Goal: Information Seeking & Learning: Learn about a topic

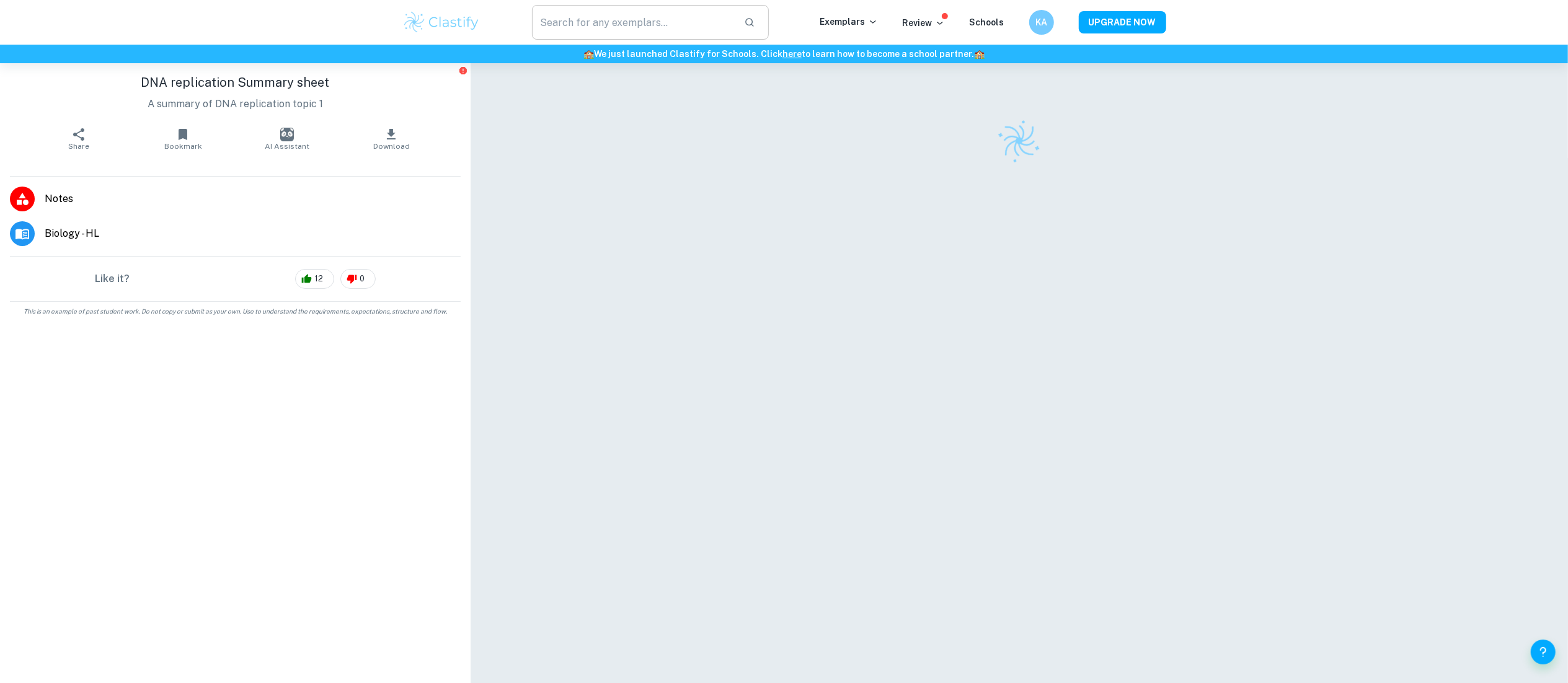
click at [591, 29] on input "text" at bounding box center [633, 22] width 203 height 35
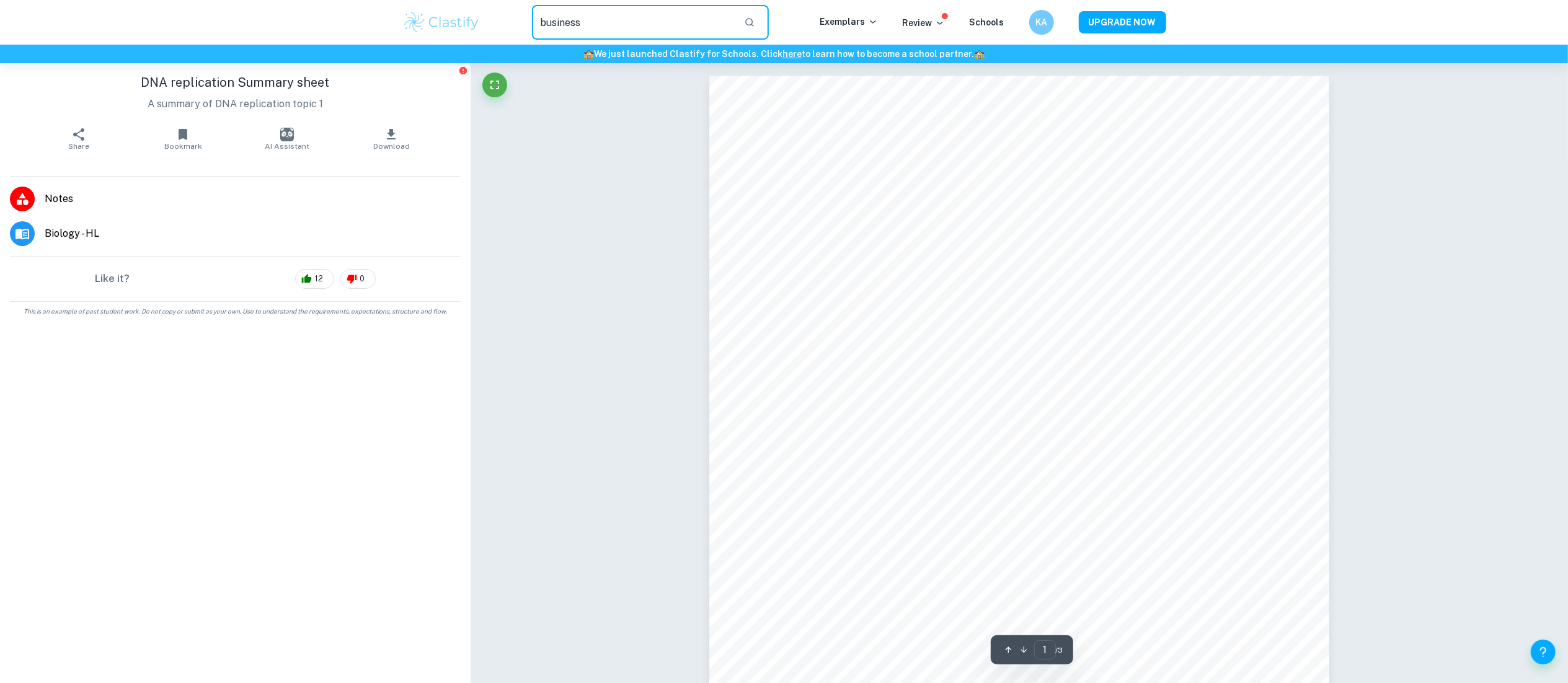
type input "business"
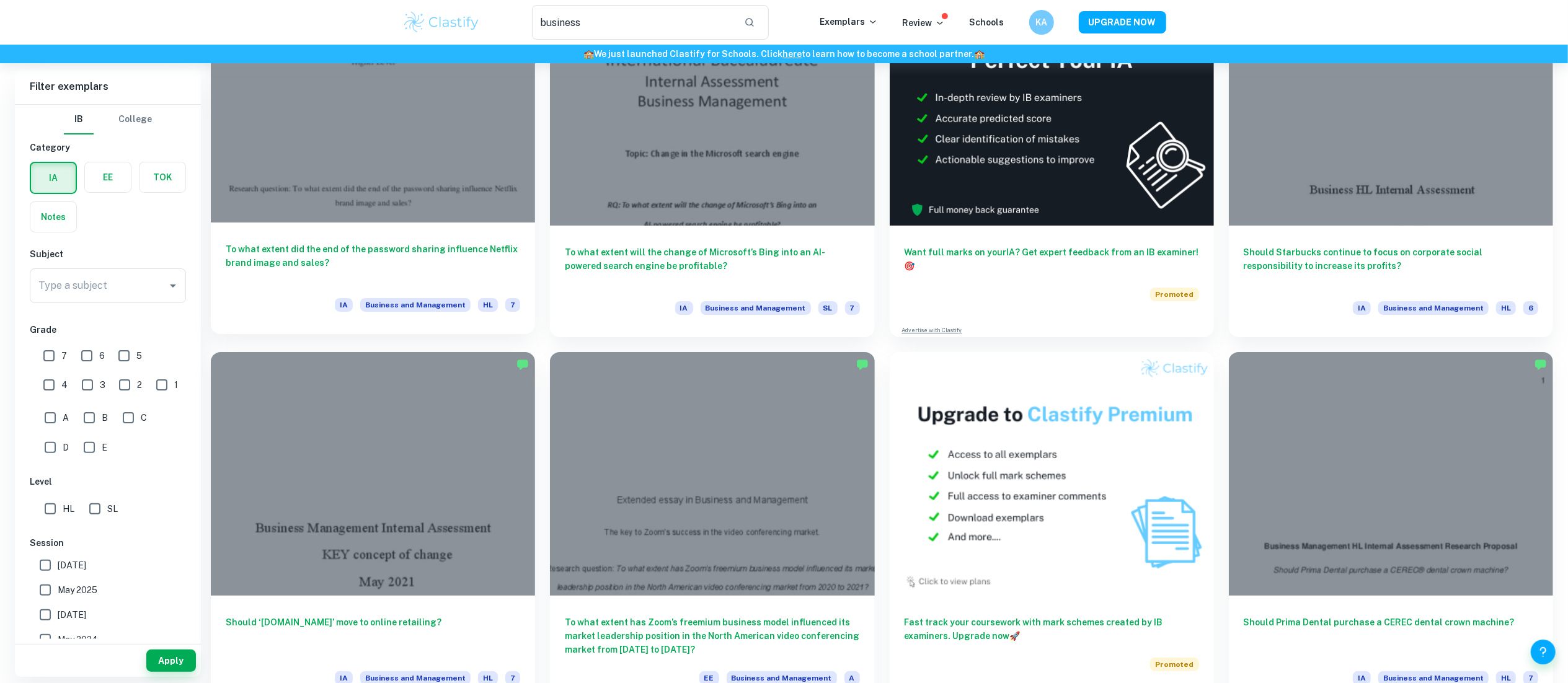
scroll to position [120, 0]
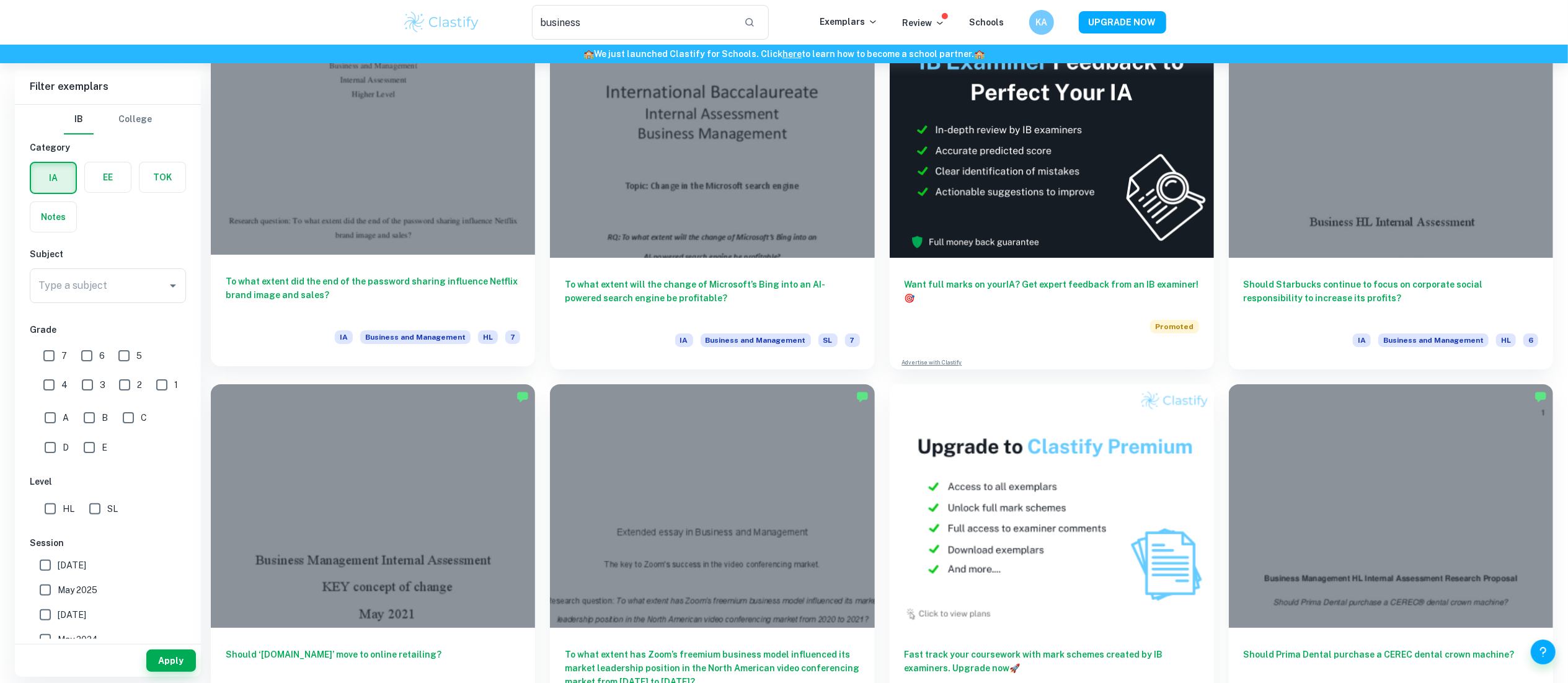
click at [276, 291] on h6 "To what extent did the end of the password sharing influence Netflix brand imag…" at bounding box center [373, 295] width 294 height 41
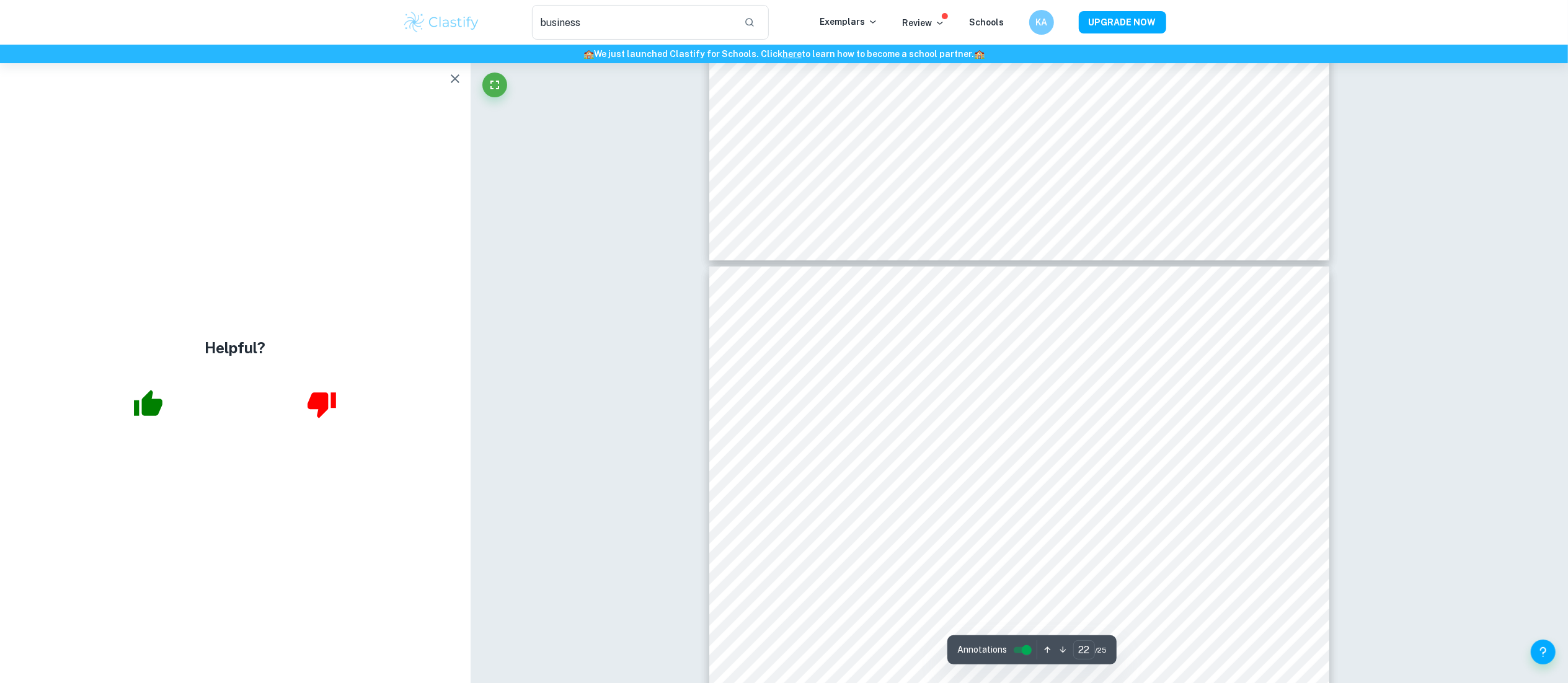
scroll to position [18837, 0]
type input "15"
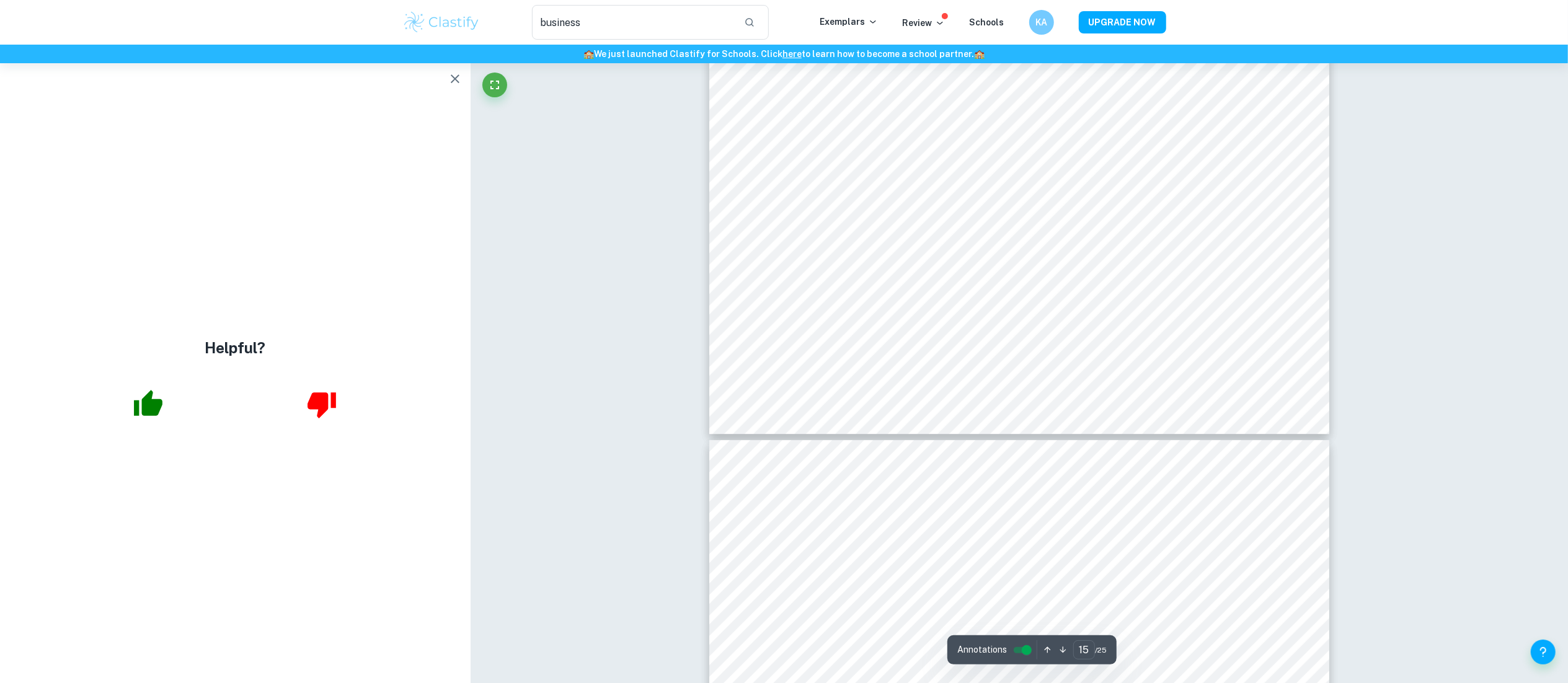
scroll to position [12874, 0]
click at [457, 78] on icon "button" at bounding box center [455, 79] width 9 height 9
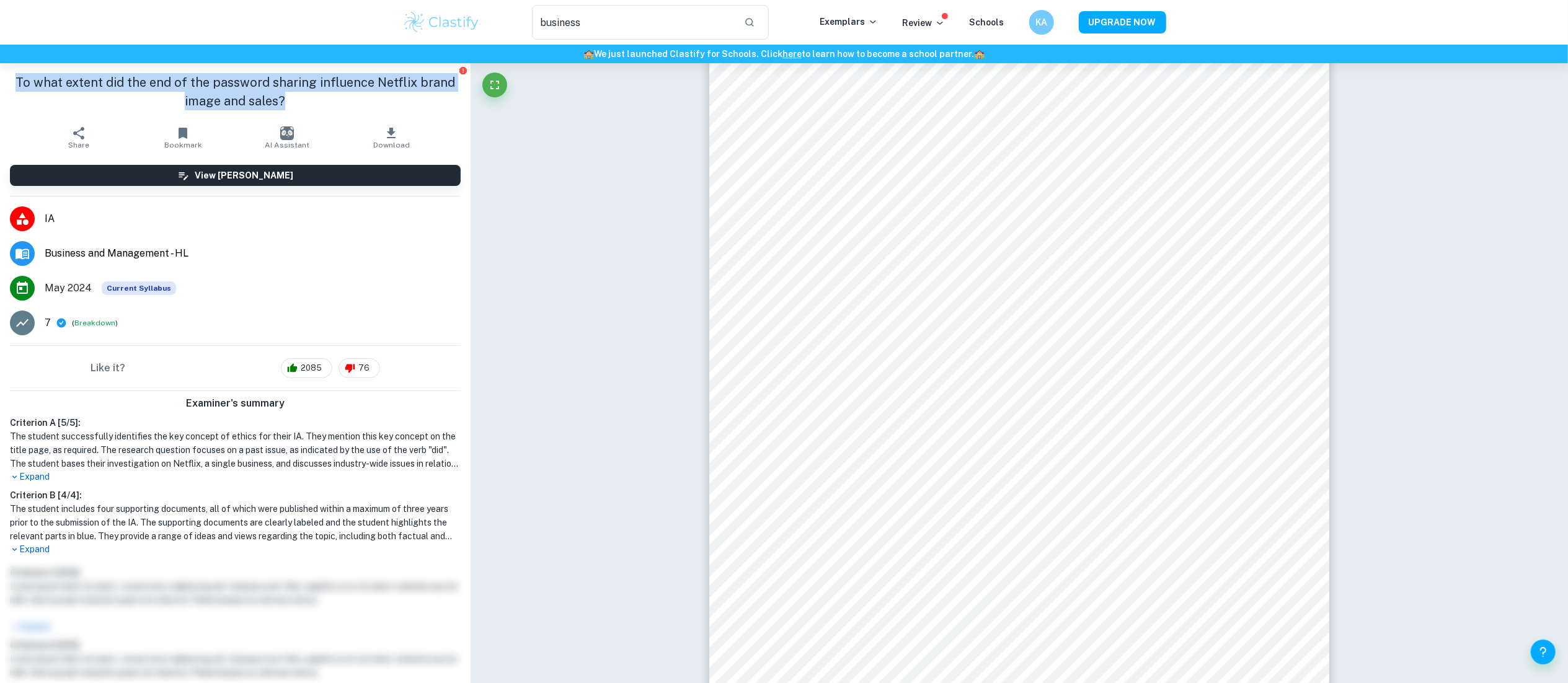
drag, startPoint x: 288, startPoint y: 109, endPoint x: 6, endPoint y: 81, distance: 283.4
click at [6, 81] on div "To what extent did the end of the password sharing influence Netflix brand imag…" at bounding box center [235, 92] width 470 height 57
copy h1 "To what extent did the end of the password sharing influence Netflix brand imag…"
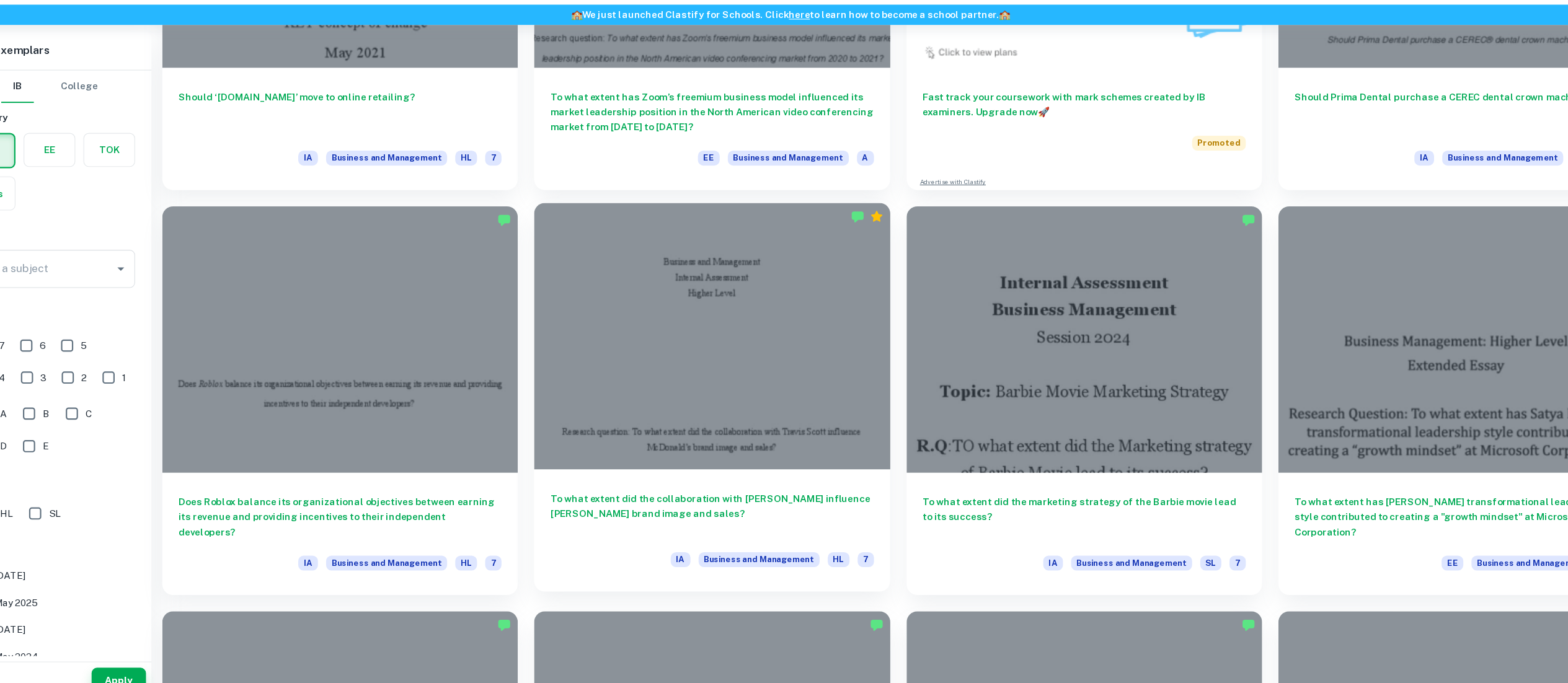
scroll to position [646, 0]
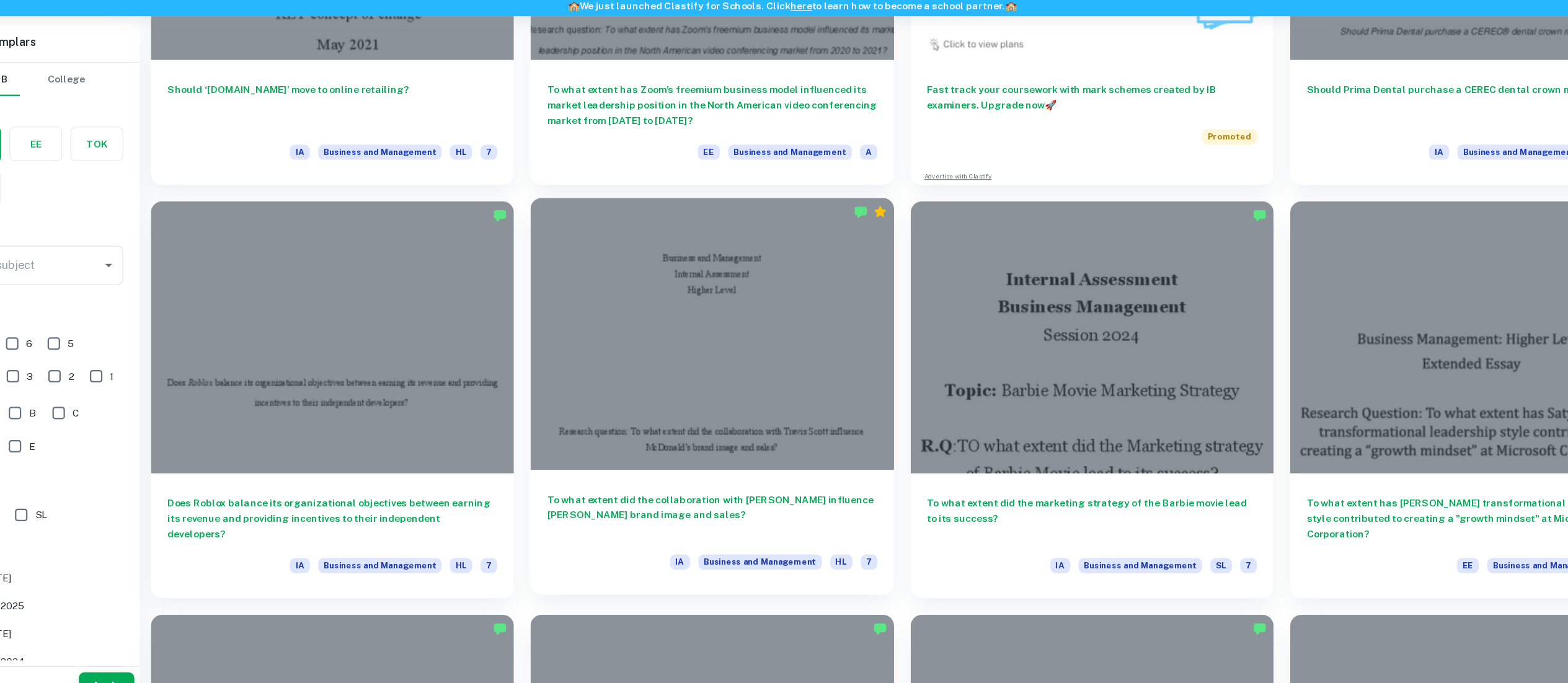
click at [717, 463] on div at bounding box center [712, 346] width 324 height 243
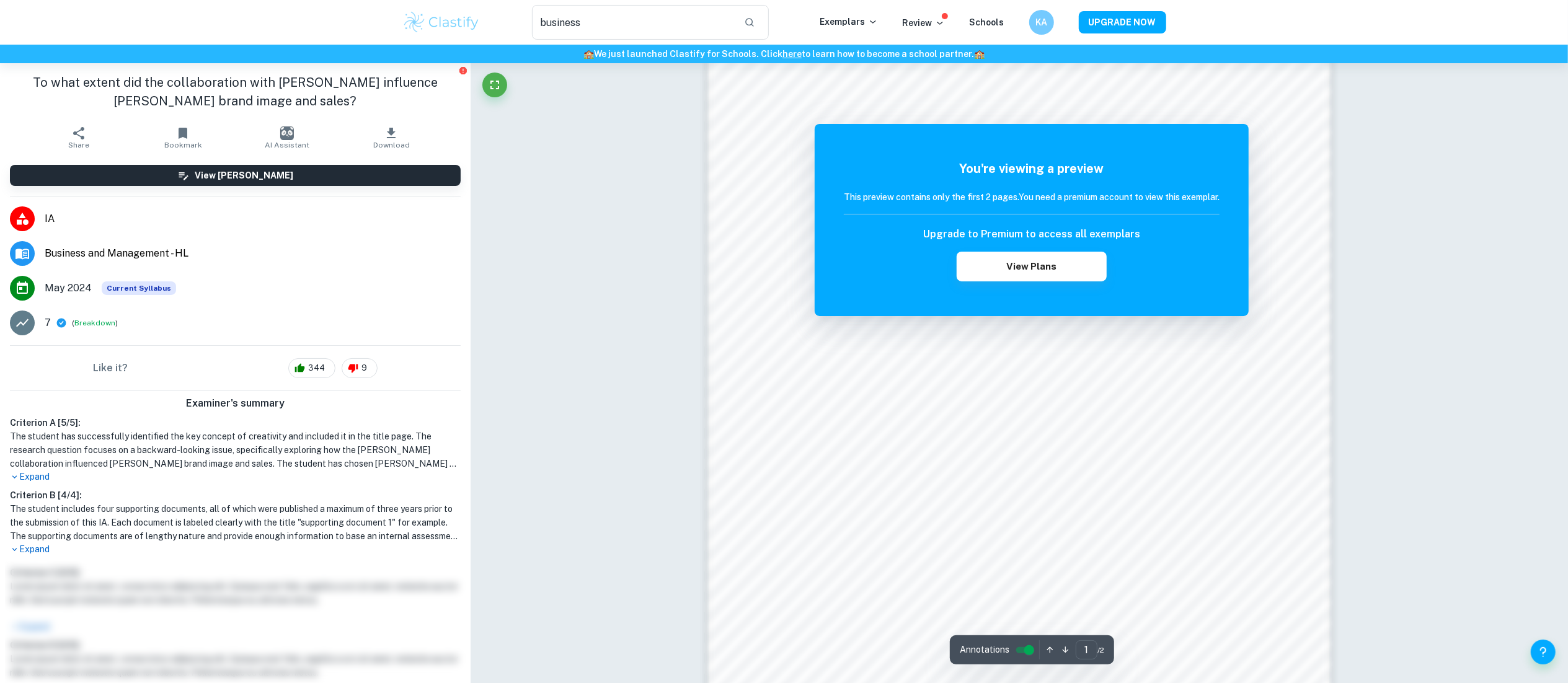
scroll to position [977, 0]
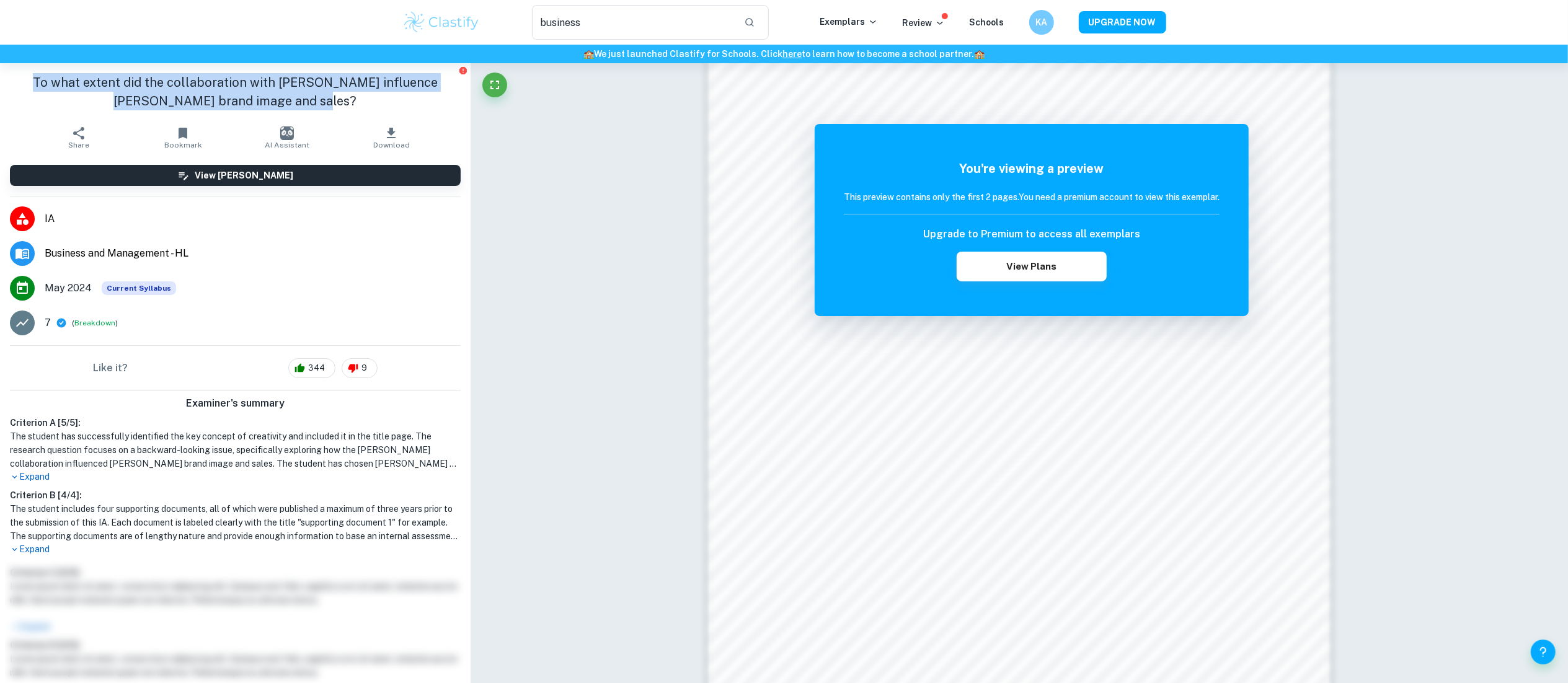
drag, startPoint x: 311, startPoint y: 107, endPoint x: 0, endPoint y: 77, distance: 312.4
click at [0, 77] on div "To what extent did the collaboration with Travis Scott influence McDonald’s bra…" at bounding box center [235, 92] width 470 height 57
copy h1 "To what extent did the collaboration with Travis Scott influence McDonald’s bra…"
click at [308, 89] on h1 "To what extent did the collaboration with Travis Scott influence McDonald’s bra…" at bounding box center [235, 92] width 451 height 37
drag, startPoint x: 308, startPoint y: 89, endPoint x: 1, endPoint y: 70, distance: 307.6
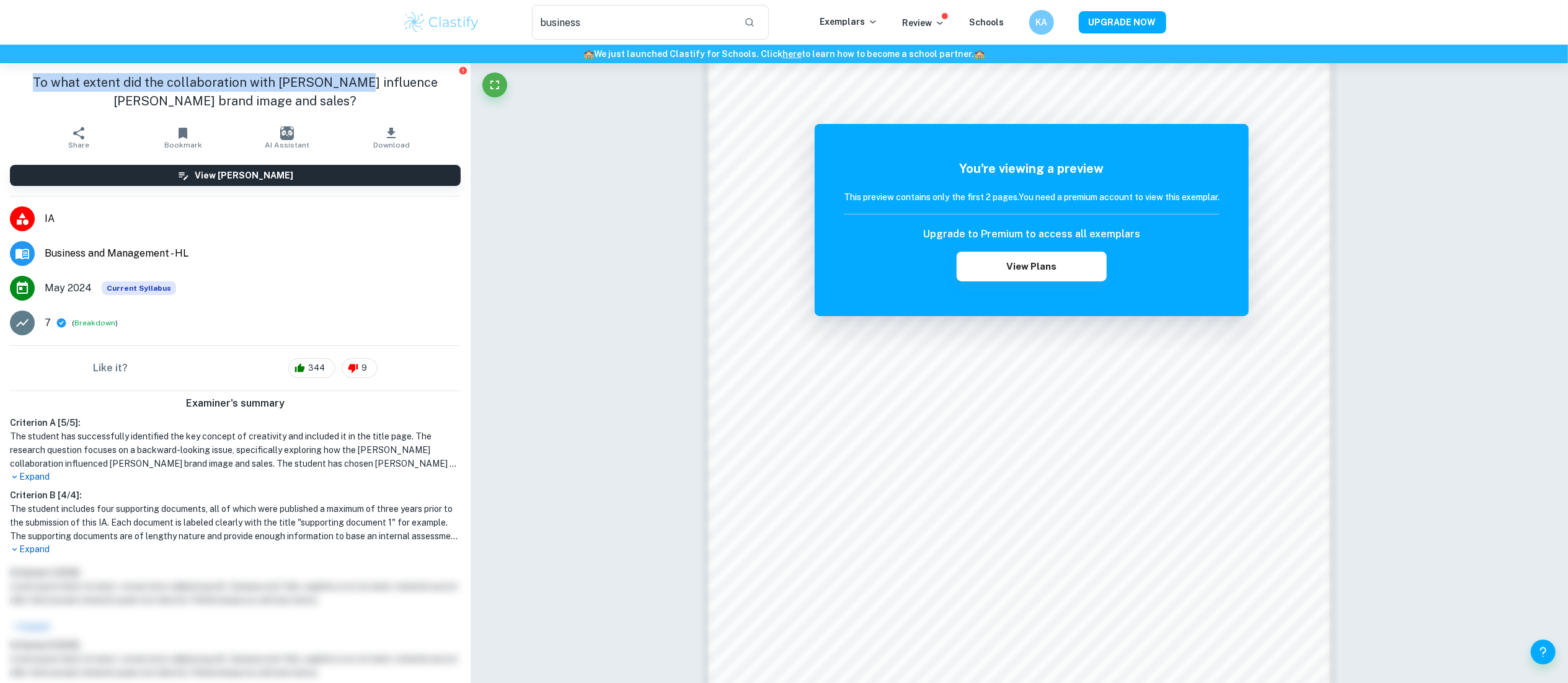
click at [1, 70] on div "To what extent did the collaboration with Travis Scott influence McDonald’s bra…" at bounding box center [235, 92] width 470 height 57
click at [321, 94] on h1 "To what extent did the collaboration with Travis Scott influence McDonald’s bra…" at bounding box center [235, 92] width 451 height 37
drag, startPoint x: 321, startPoint y: 96, endPoint x: 0, endPoint y: 82, distance: 321.3
click at [0, 82] on div "To what extent did the collaboration with Travis Scott influence McDonald’s bra…" at bounding box center [235, 92] width 470 height 57
copy aside "To what extent did the collaboration with Travis Scott influence McDonald’s bra…"
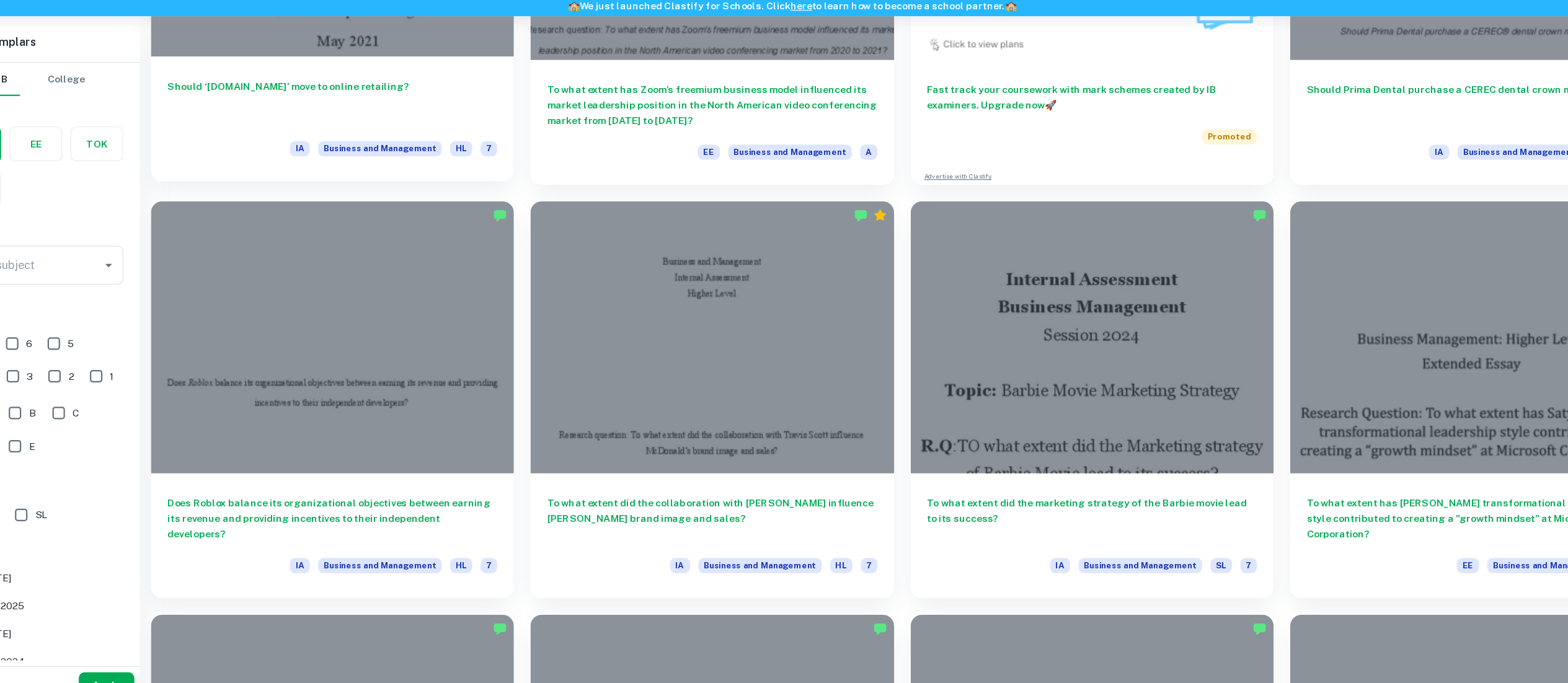
scroll to position [646, 0]
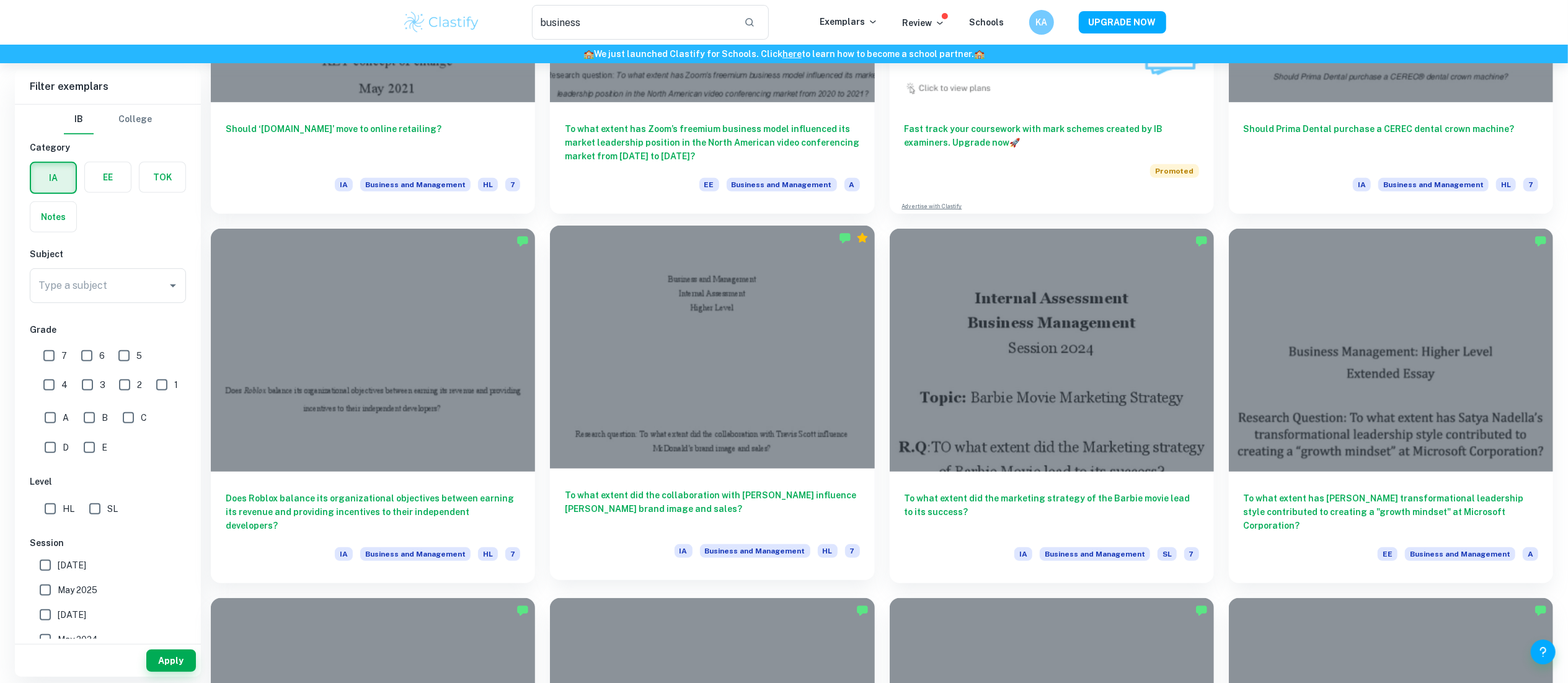
click at [776, 361] on div at bounding box center [712, 346] width 324 height 243
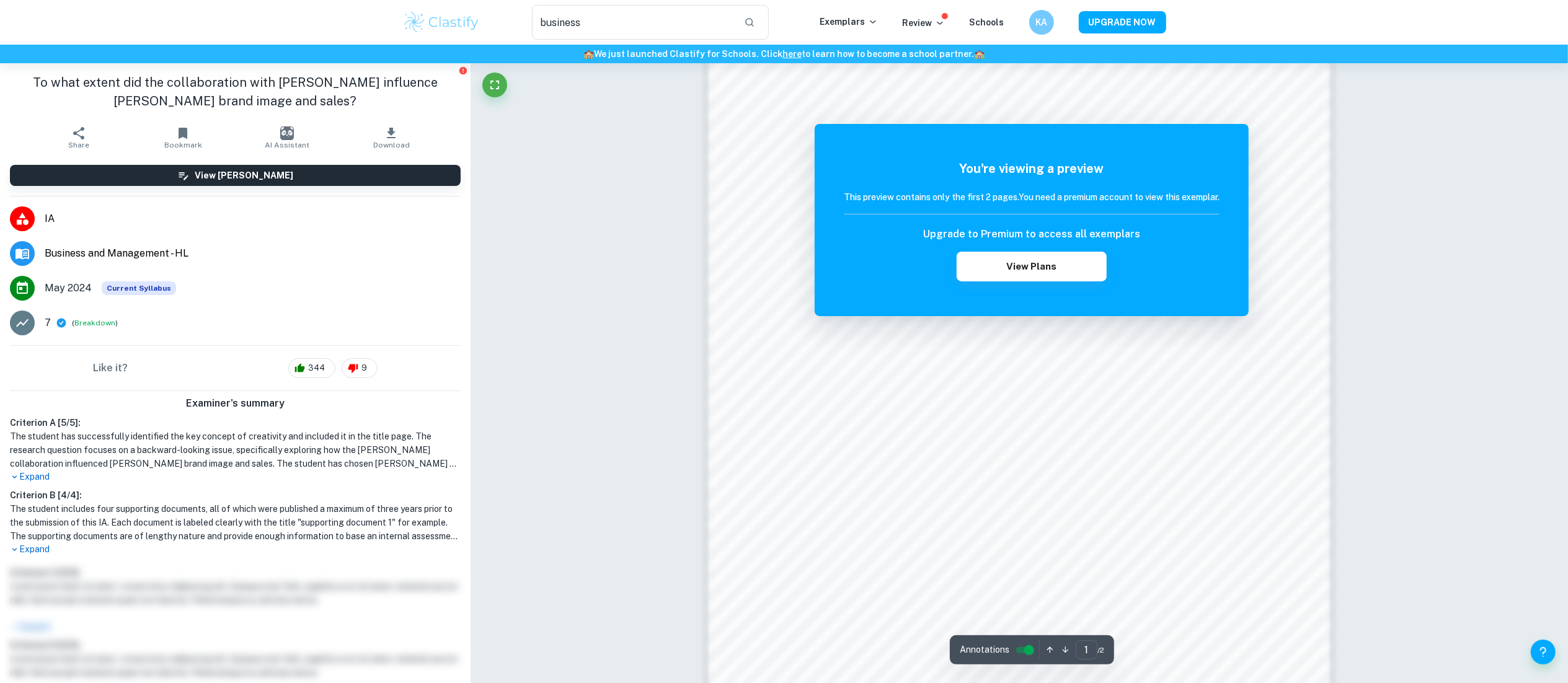
scroll to position [1234, 0]
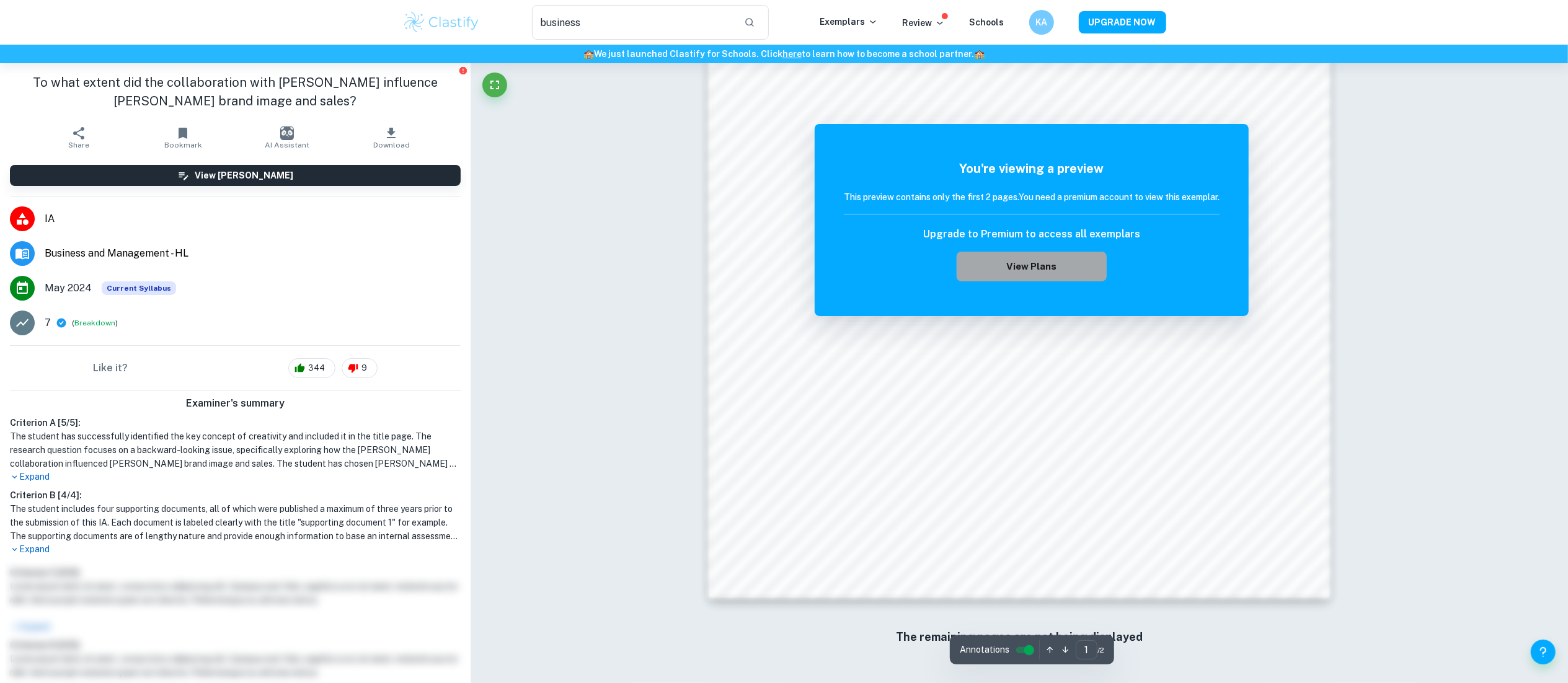
click at [998, 262] on button "View Plans" at bounding box center [1032, 266] width 150 height 30
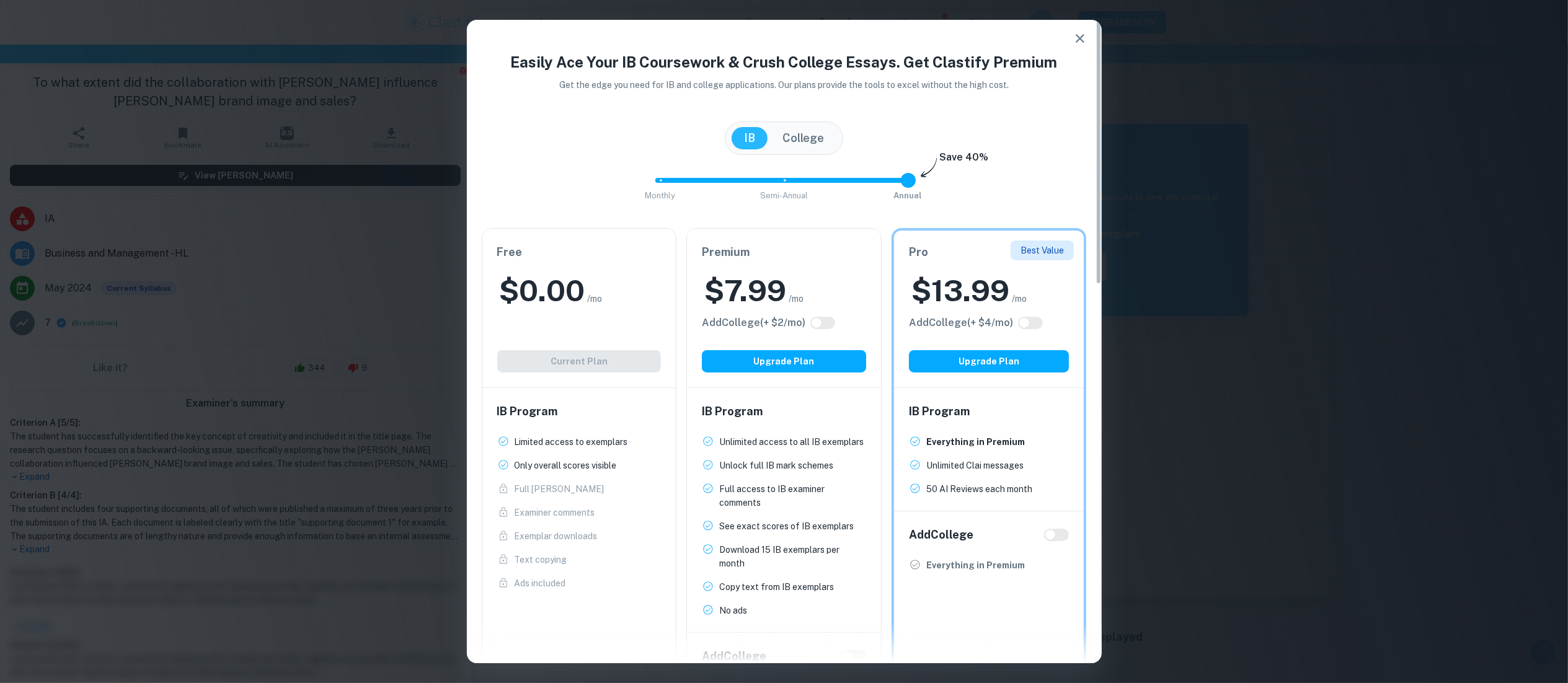
click at [623, 316] on div "Free $ 0.00 /mo Add College (+ $ 2 /mo) Current Plan" at bounding box center [579, 307] width 194 height 158
click at [589, 362] on div "Free $ 0.00 /mo Add College (+ $ 2 /mo) Current Plan" at bounding box center [579, 307] width 194 height 158
click at [548, 276] on h2 "$ 0.00" at bounding box center [542, 291] width 86 height 40
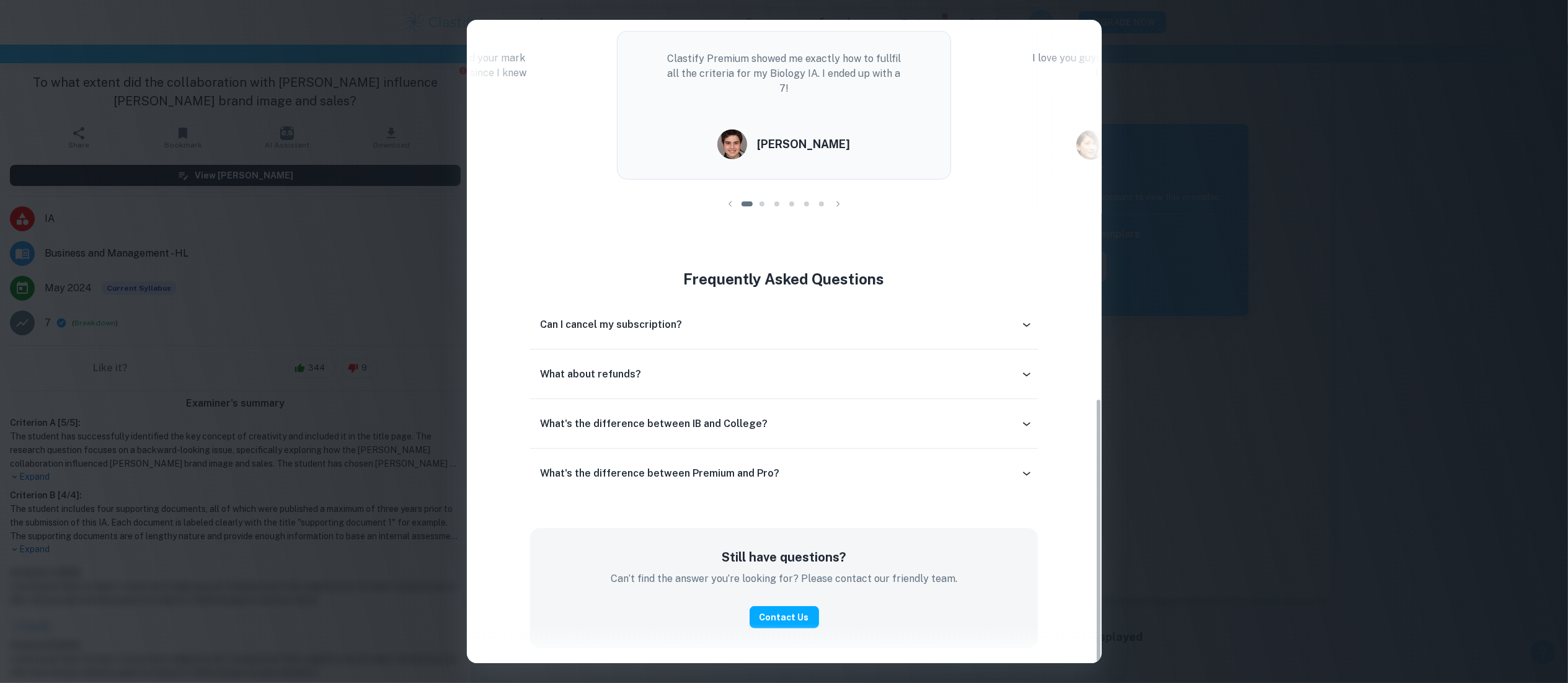
scroll to position [918, 0]
click at [1211, 168] on div "Easily Ace Your IB Coursework & Crush College Essays. Get Clastify Premium Get …" at bounding box center [784, 341] width 1568 height 683
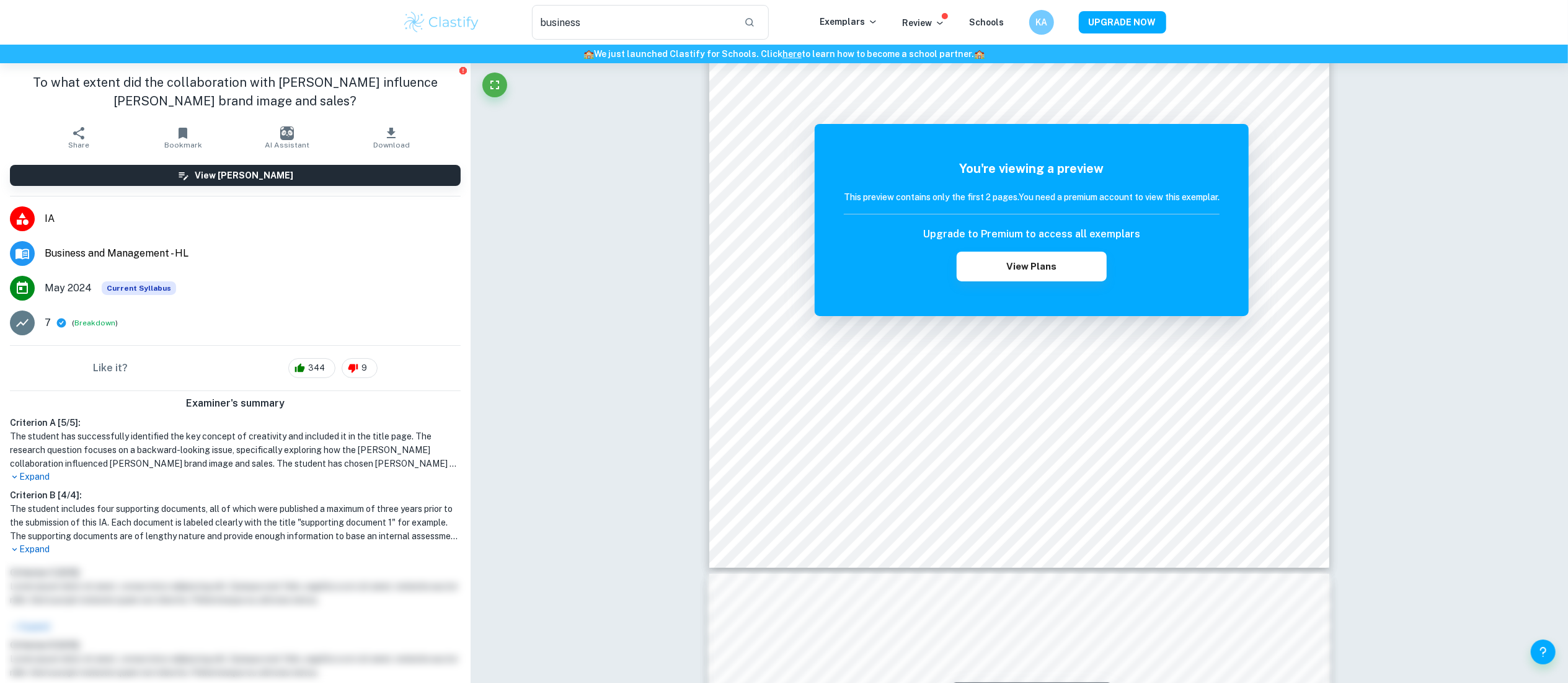
scroll to position [264, 0]
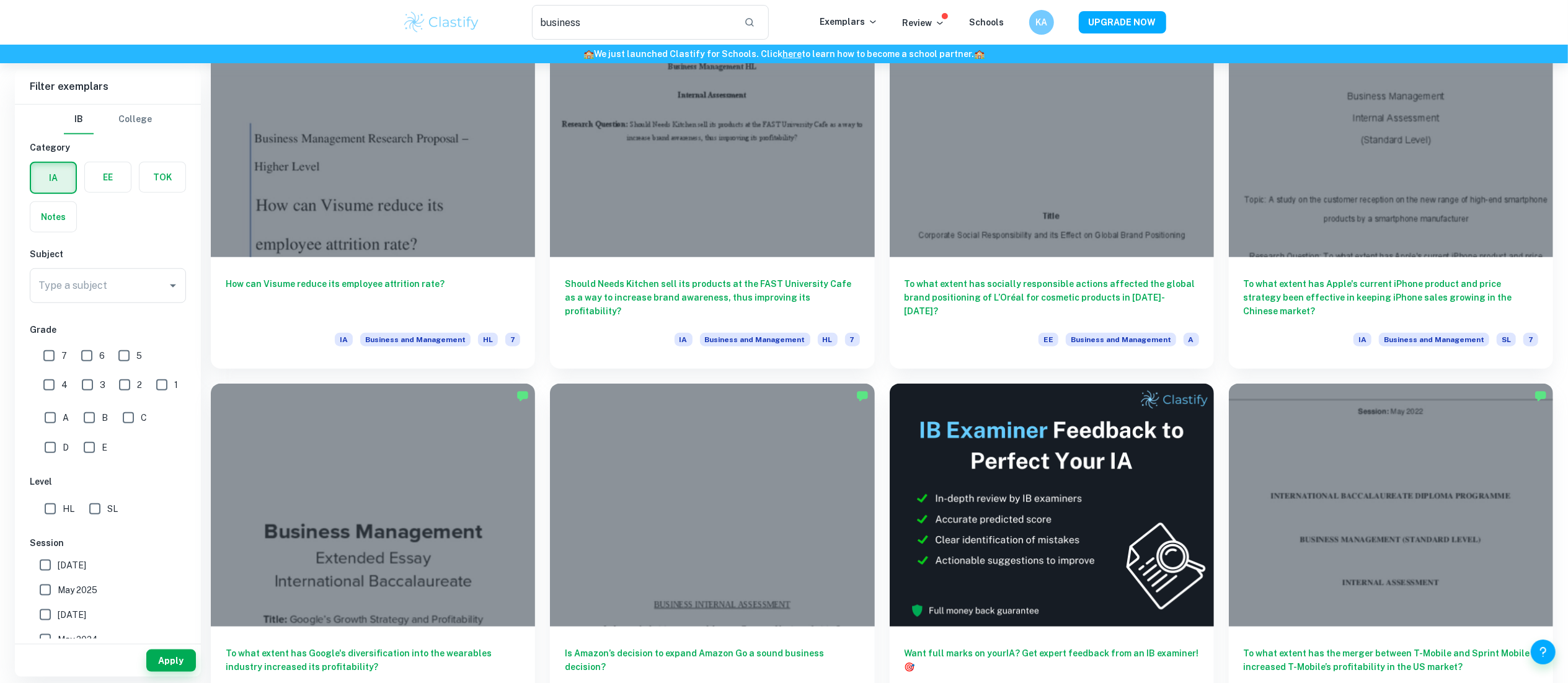
scroll to position [1141, 0]
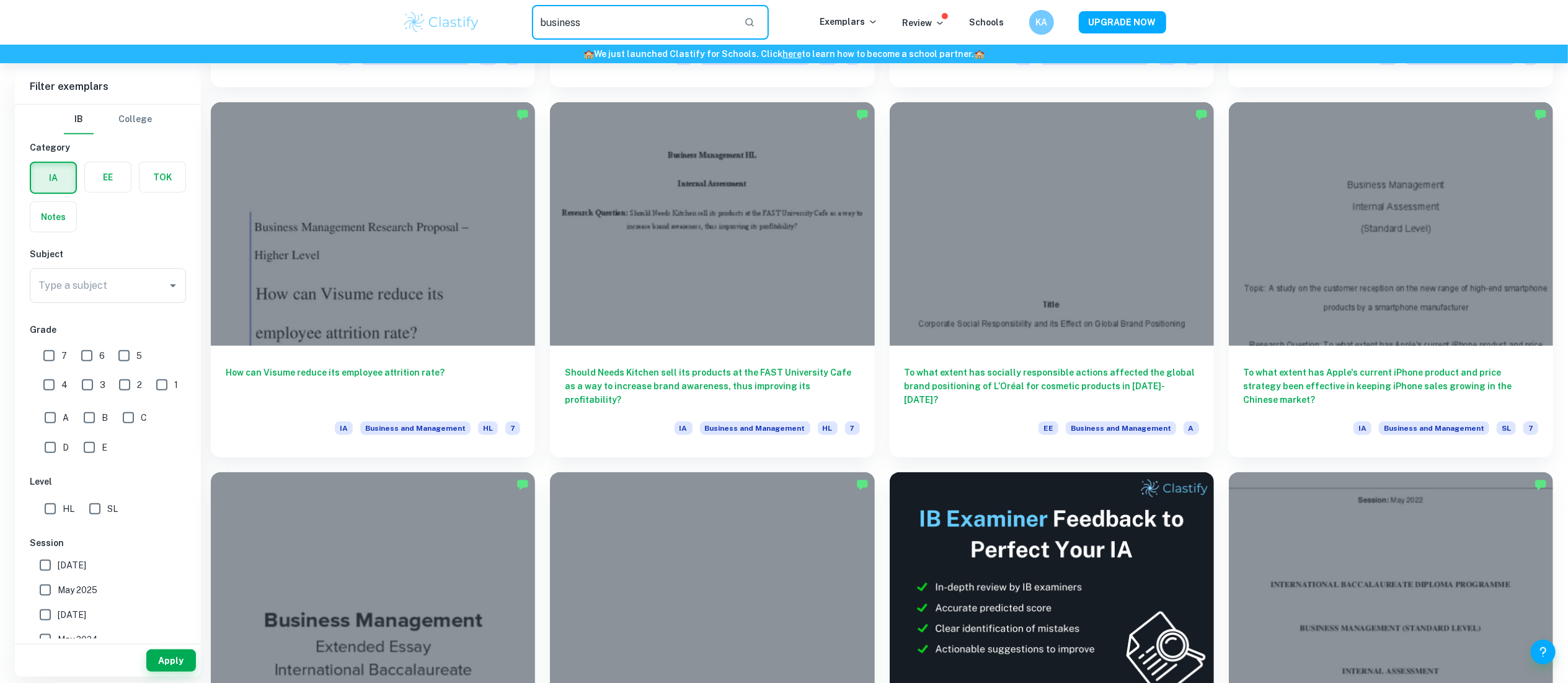
drag, startPoint x: 644, startPoint y: 30, endPoint x: 452, endPoint y: 17, distance: 192.4
click at [452, 17] on div "business ​ Exemplars Review Schools KA UPGRADE NOW" at bounding box center [784, 22] width 793 height 35
type input "collaboration"
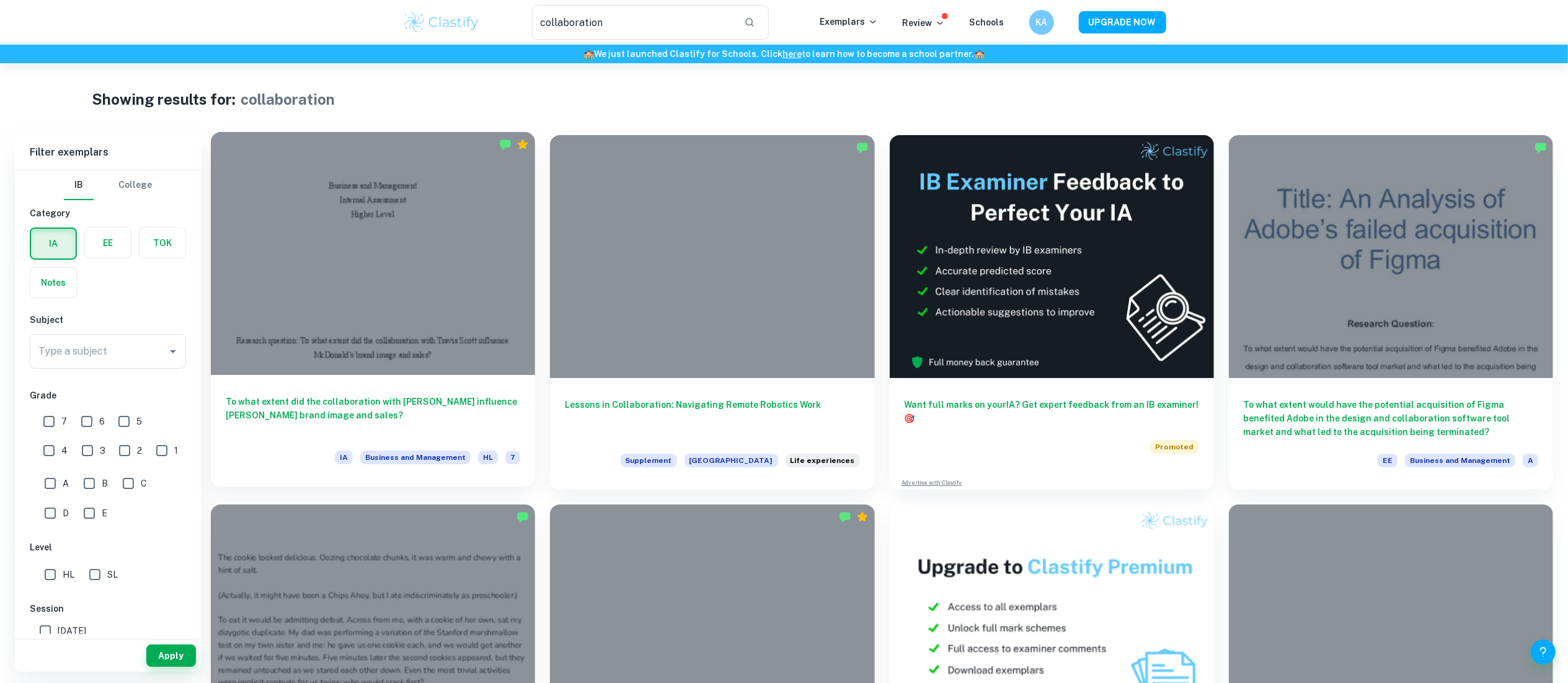
click at [472, 304] on div at bounding box center [373, 253] width 324 height 243
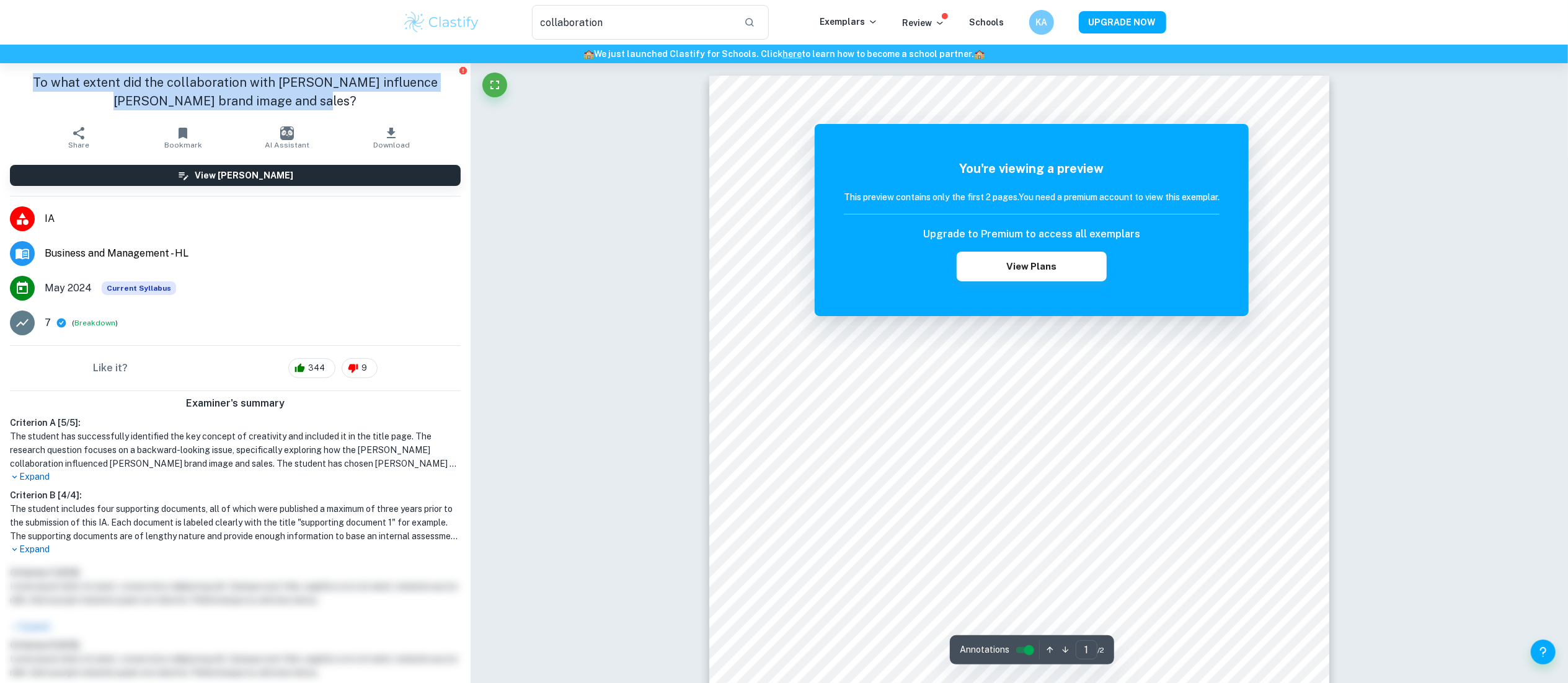
drag, startPoint x: 335, startPoint y: 98, endPoint x: 0, endPoint y: 71, distance: 336.1
click at [0, 71] on div "To what extent did the collaboration with Travis Scott influence McDonald’s bra…" at bounding box center [235, 92] width 470 height 57
copy h1 "To what extent did the collaboration with Travis Scott influence McDonald’s bra…"
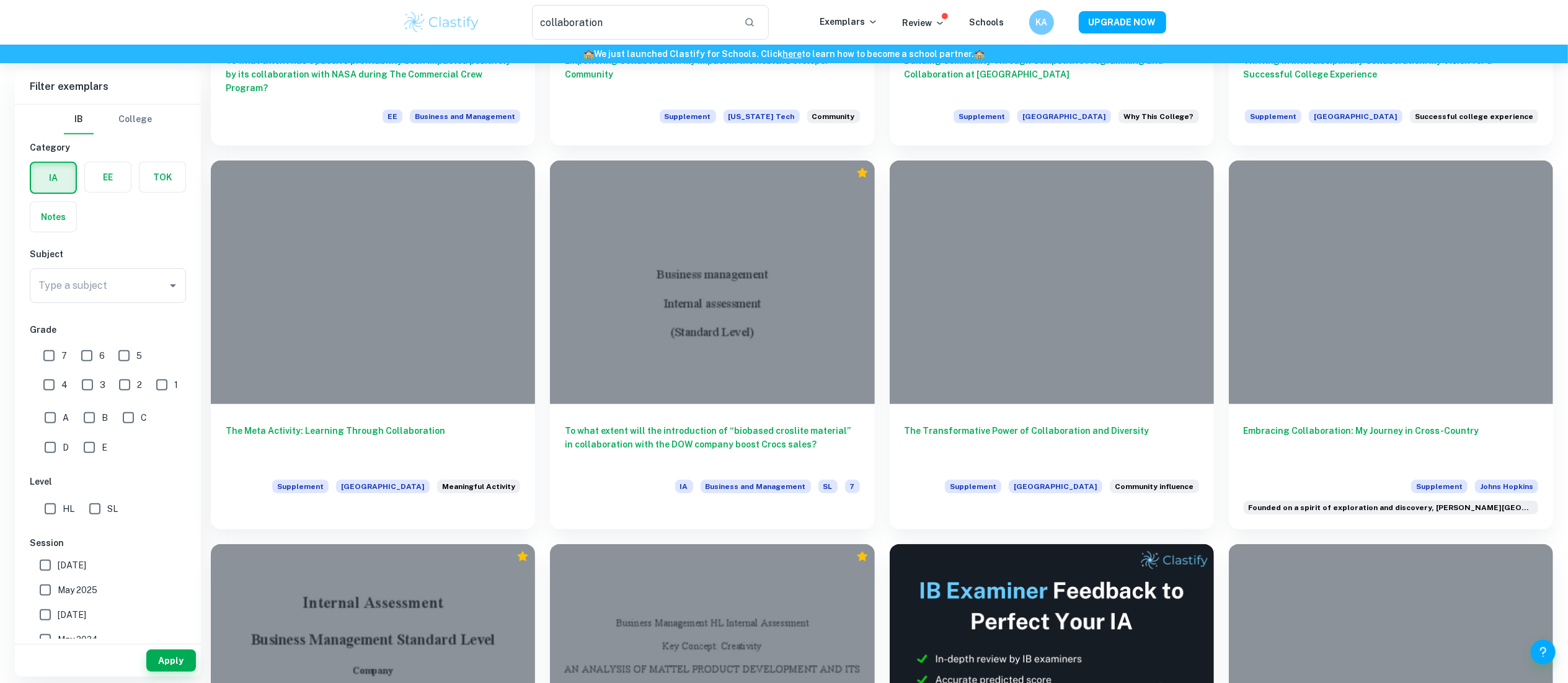
scroll to position [1099, 0]
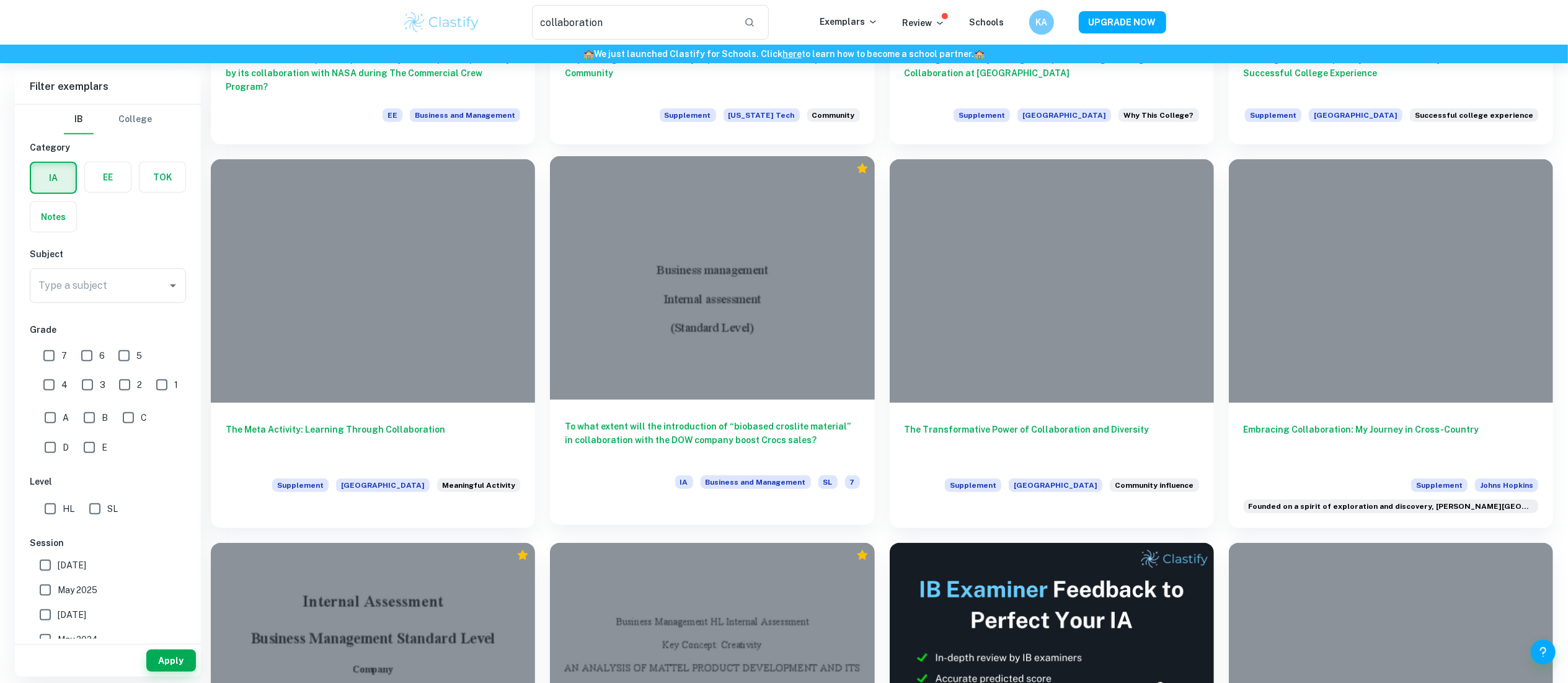
click at [642, 367] on div at bounding box center [712, 277] width 324 height 243
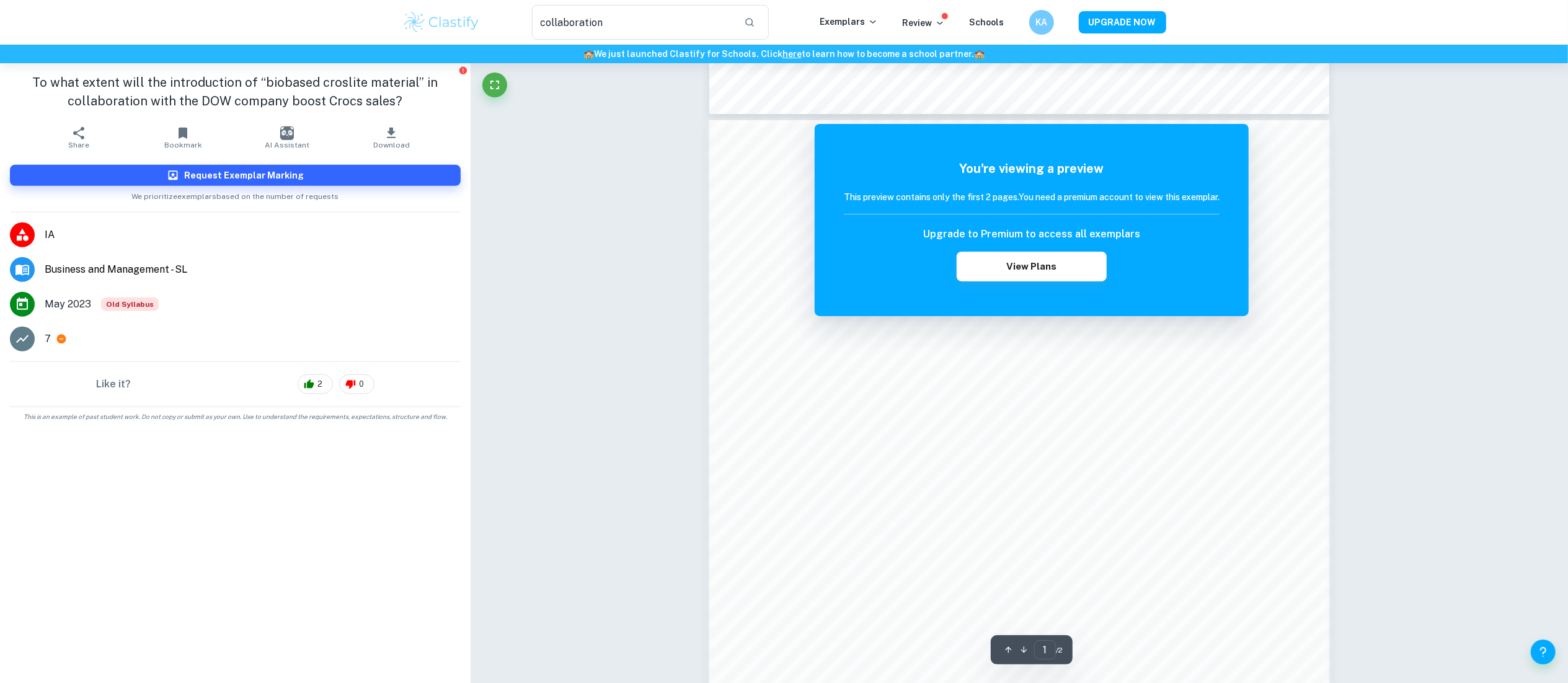
scroll to position [1088, 0]
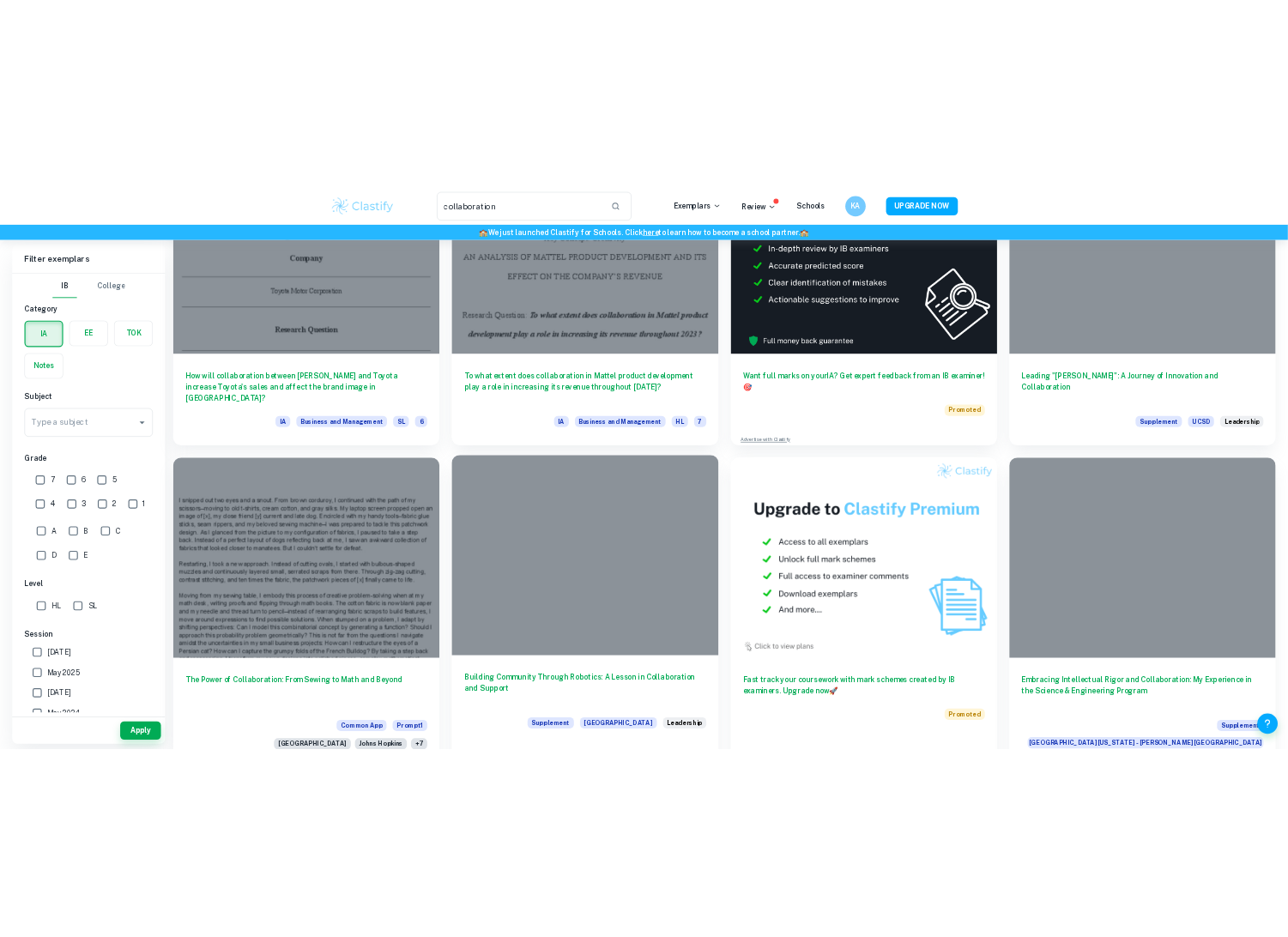
scroll to position [2420, 0]
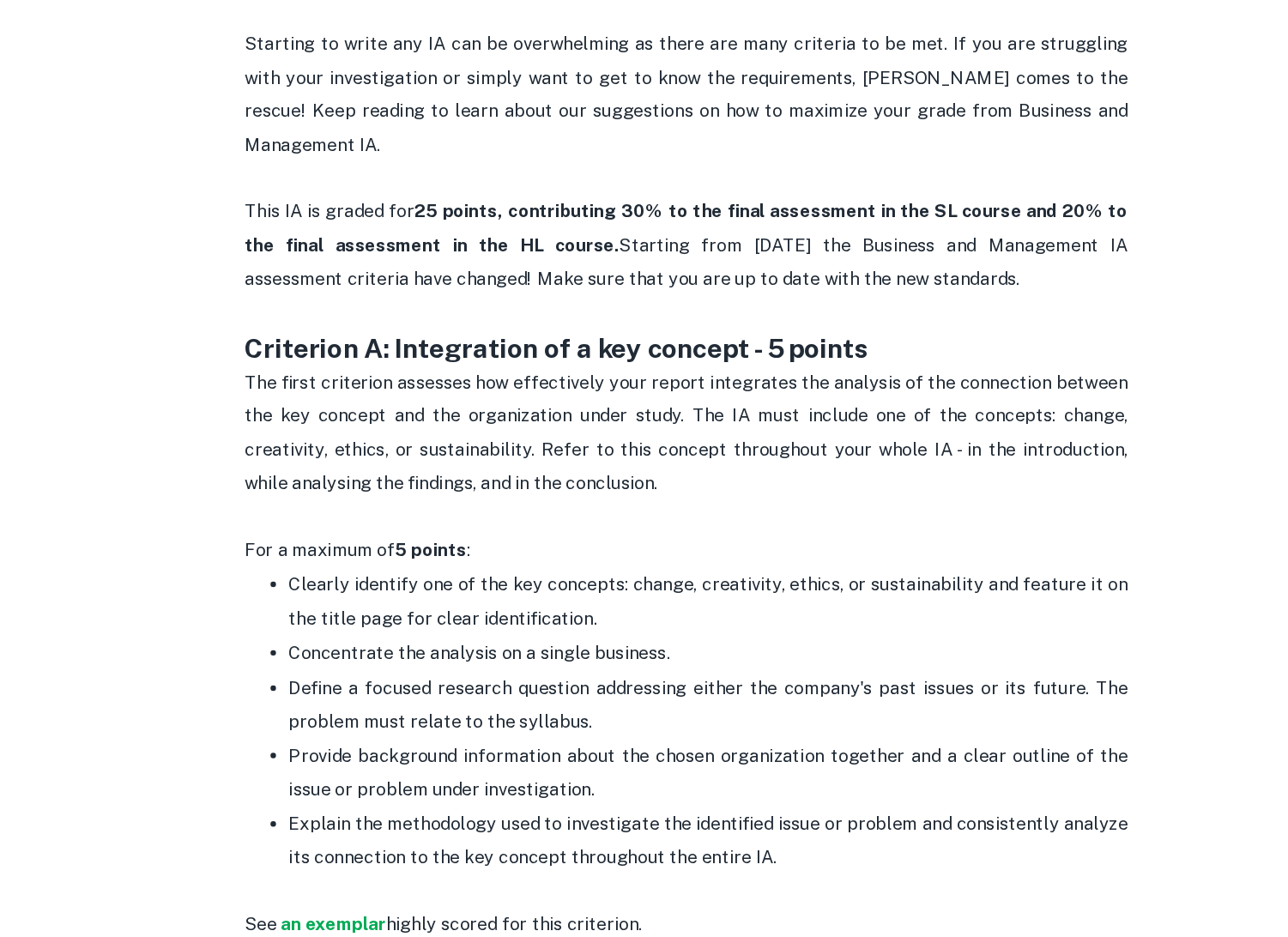
scroll to position [590, 0]
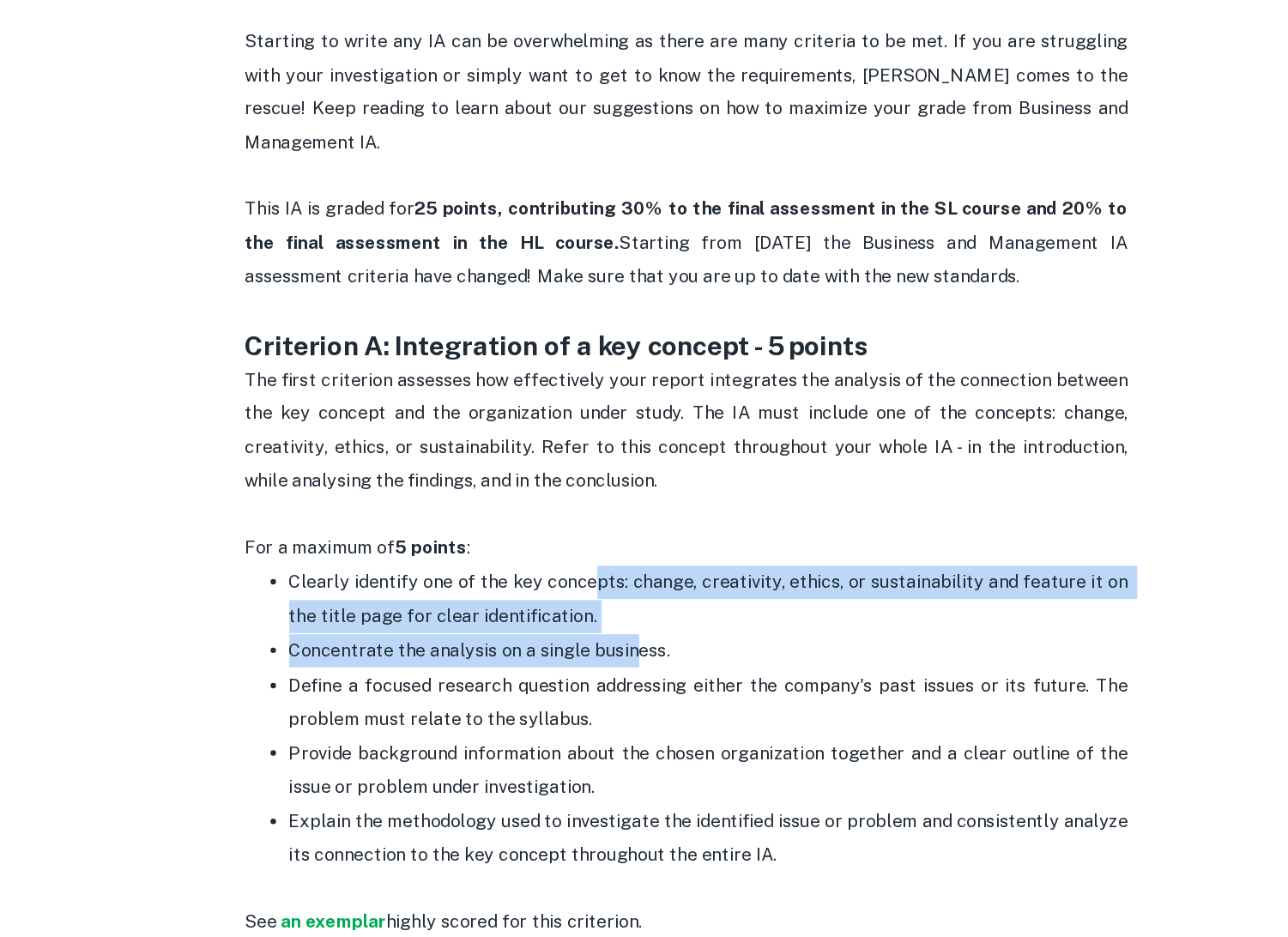
drag, startPoint x: 578, startPoint y: 633, endPoint x: 604, endPoint y: 690, distance: 62.6
click at [604, 690] on ul "Clearly identify one of the key concepts: change, creativity, ethics, or sustai…" at bounding box center [644, 778] width 686 height 265
click at [604, 704] on span "Concentrate the analysis on a single business." at bounding box center [483, 712] width 296 height 16
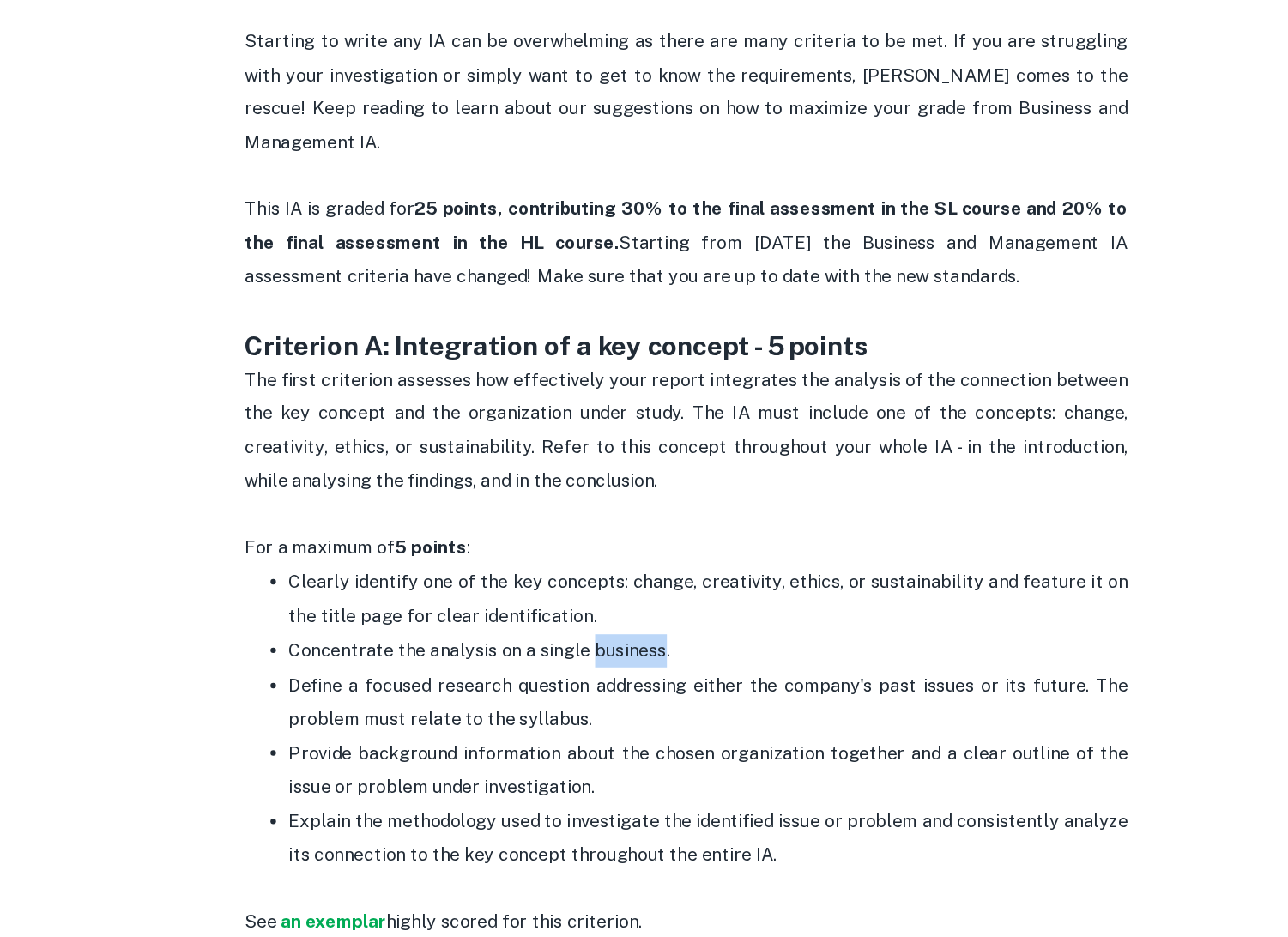
click at [604, 704] on span "Concentrate the analysis on a single business." at bounding box center [483, 712] width 296 height 16
click at [605, 704] on span "Concentrate the analysis on a single business." at bounding box center [483, 712] width 296 height 16
click at [437, 704] on span "Concentrate the analysis on a single business." at bounding box center [483, 712] width 296 height 16
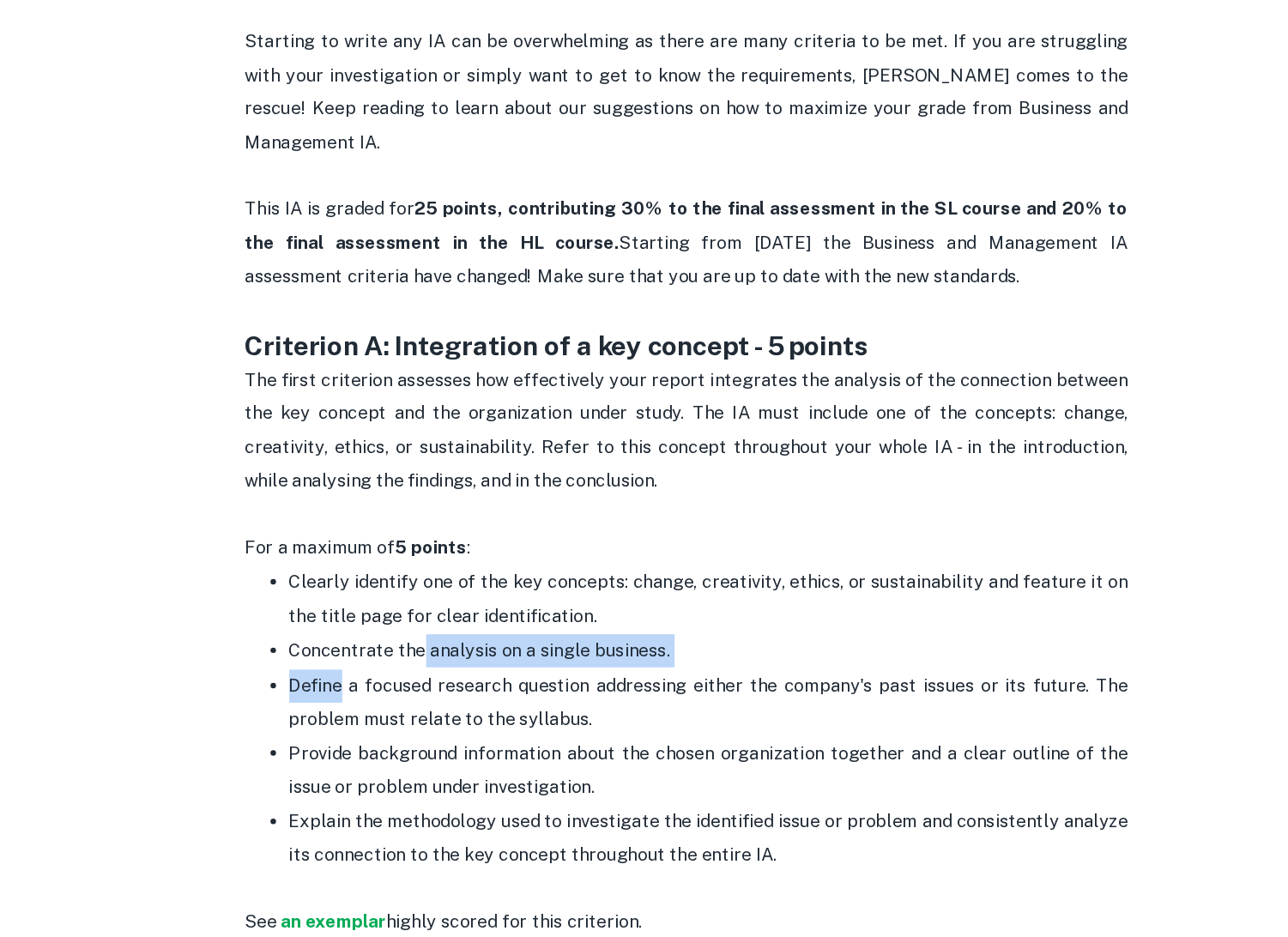
drag, startPoint x: 436, startPoint y: 691, endPoint x: 358, endPoint y: 724, distance: 84.7
click at [358, 724] on ul "Clearly identify one of the key concepts: change, creativity, ethics, or sustai…" at bounding box center [644, 778] width 686 height 265
click at [358, 727] on p "Define a focused research question addressing either the company's past issues …" at bounding box center [661, 753] width 652 height 52
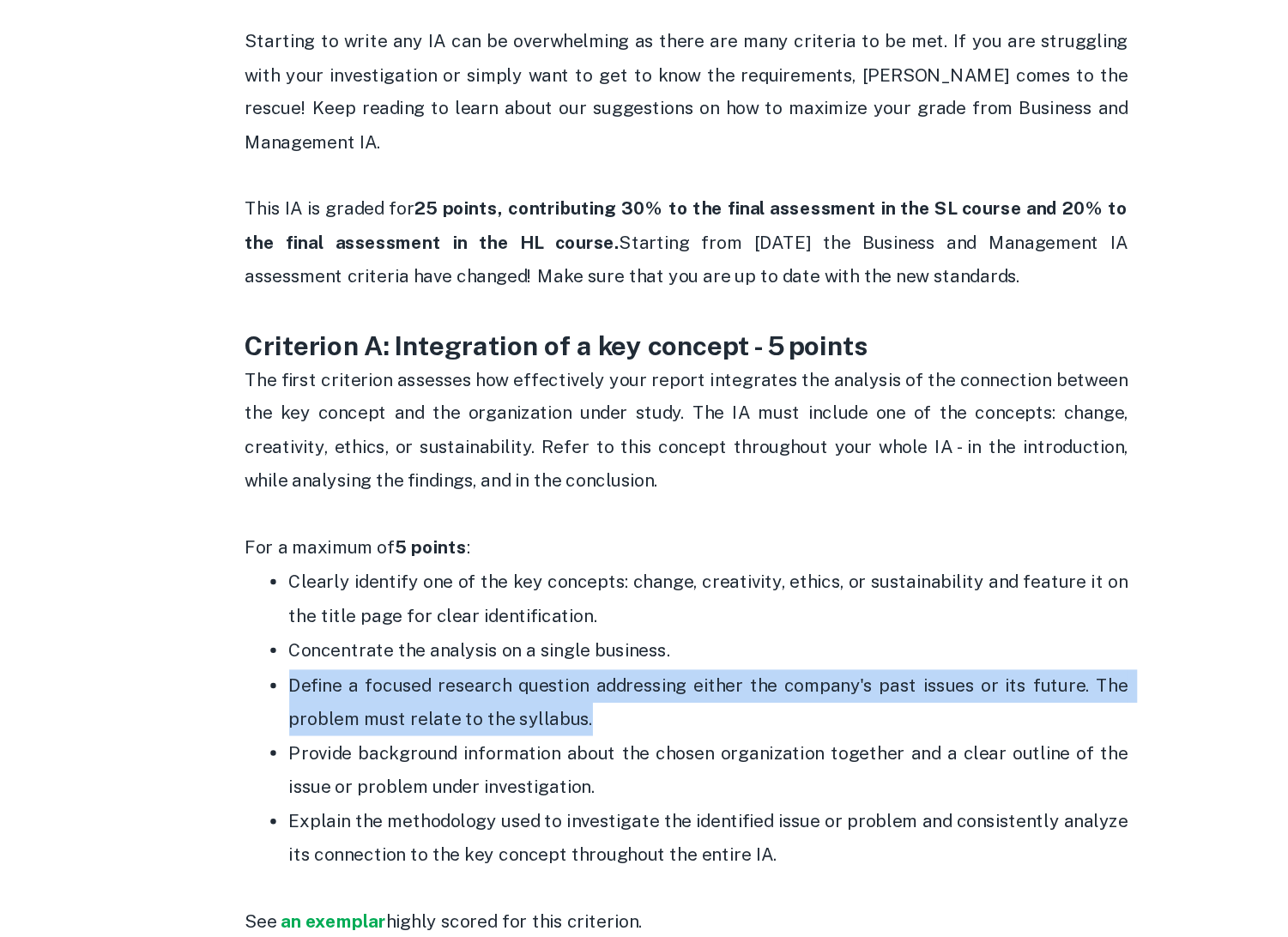
drag, startPoint x: 358, startPoint y: 724, endPoint x: 561, endPoint y: 744, distance: 204.0
click at [561, 744] on p "Define a focused research question addressing either the company's past issues …" at bounding box center [661, 753] width 652 height 52
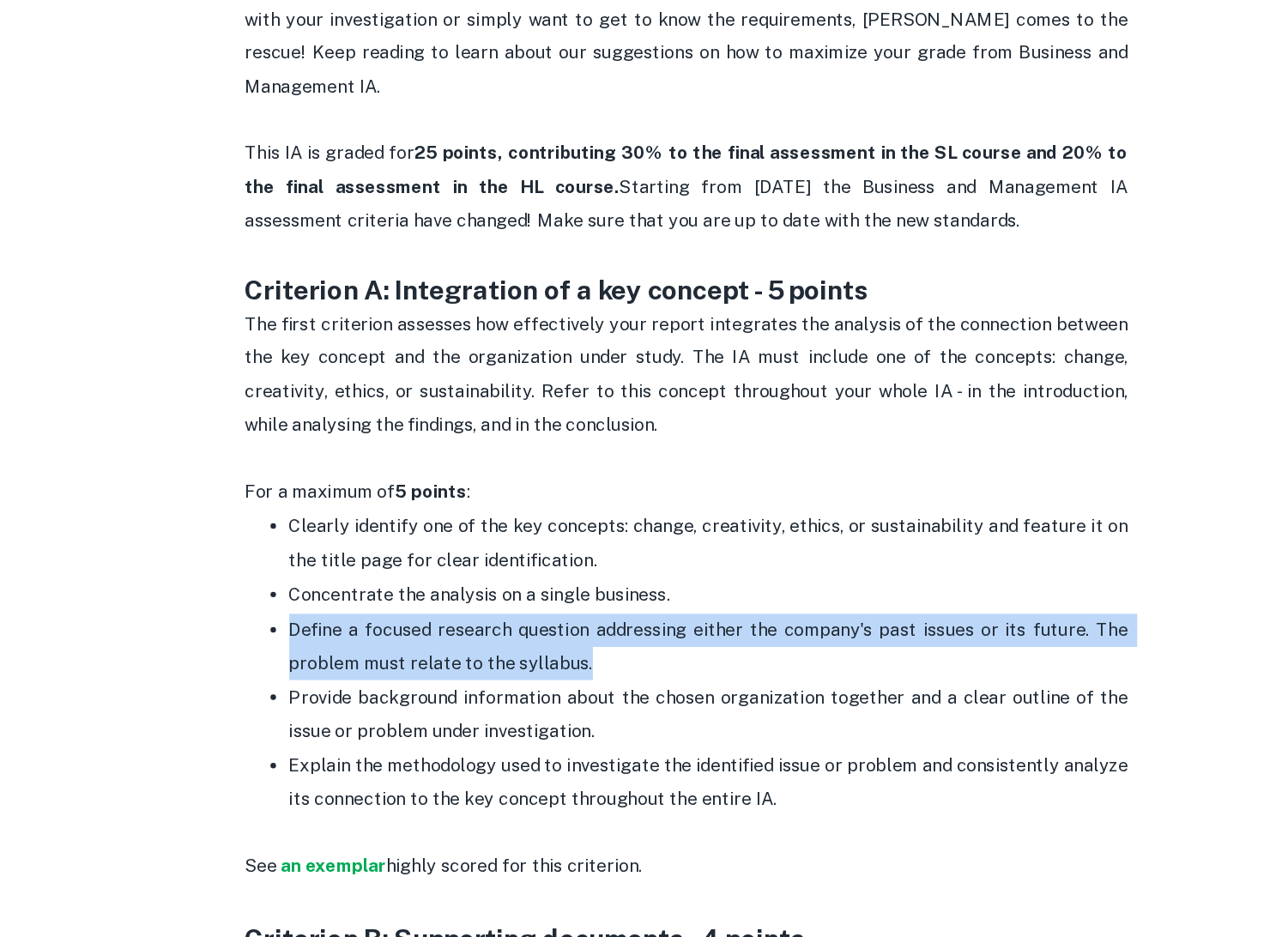
scroll to position [636, 0]
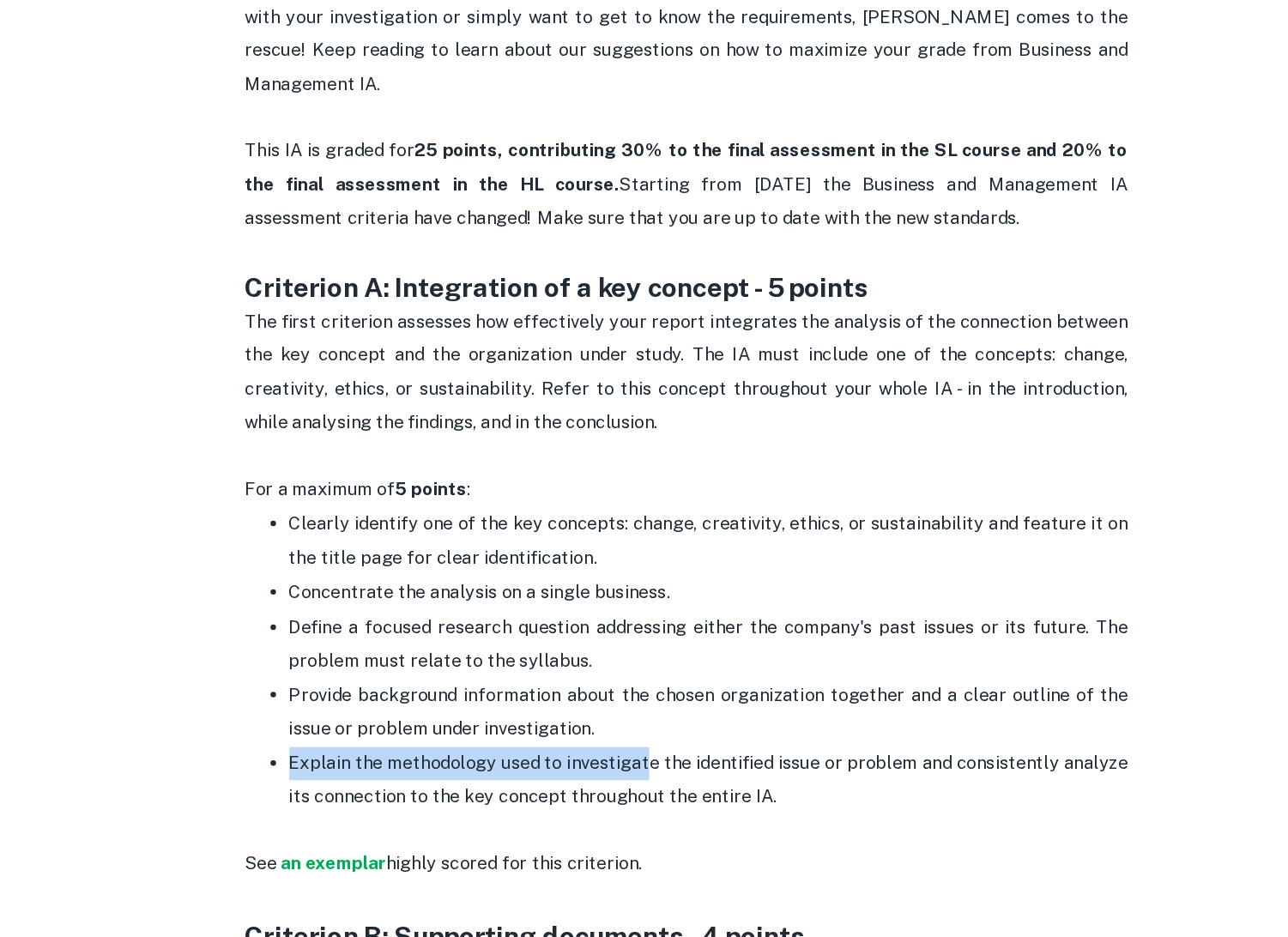
drag, startPoint x: 336, startPoint y: 783, endPoint x: 616, endPoint y: 780, distance: 280.0
click at [616, 792] on span "Explain the methodology used to investigate the identified issue or problem and…" at bounding box center [663, 812] width 655 height 42
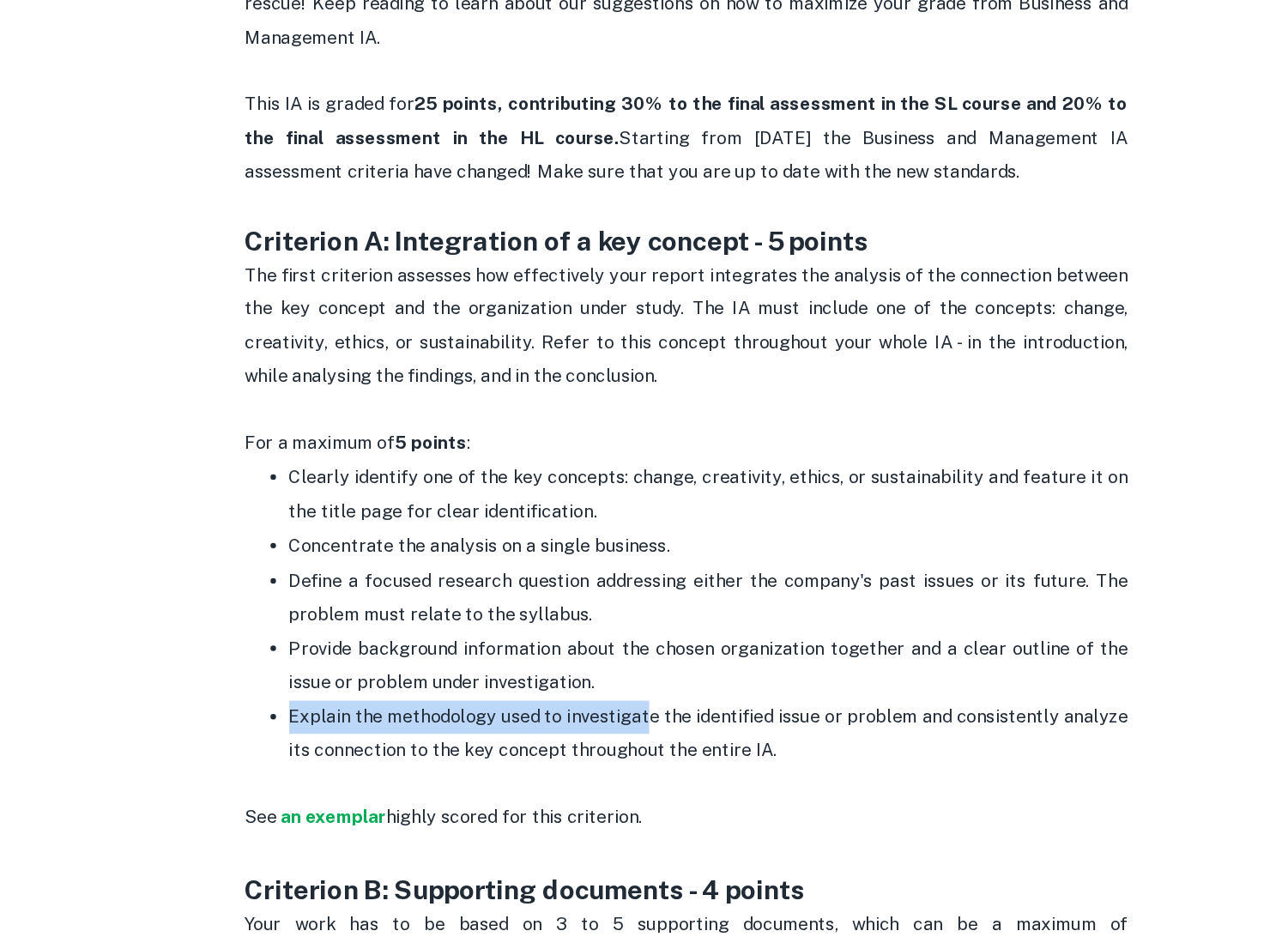
scroll to position [677, 0]
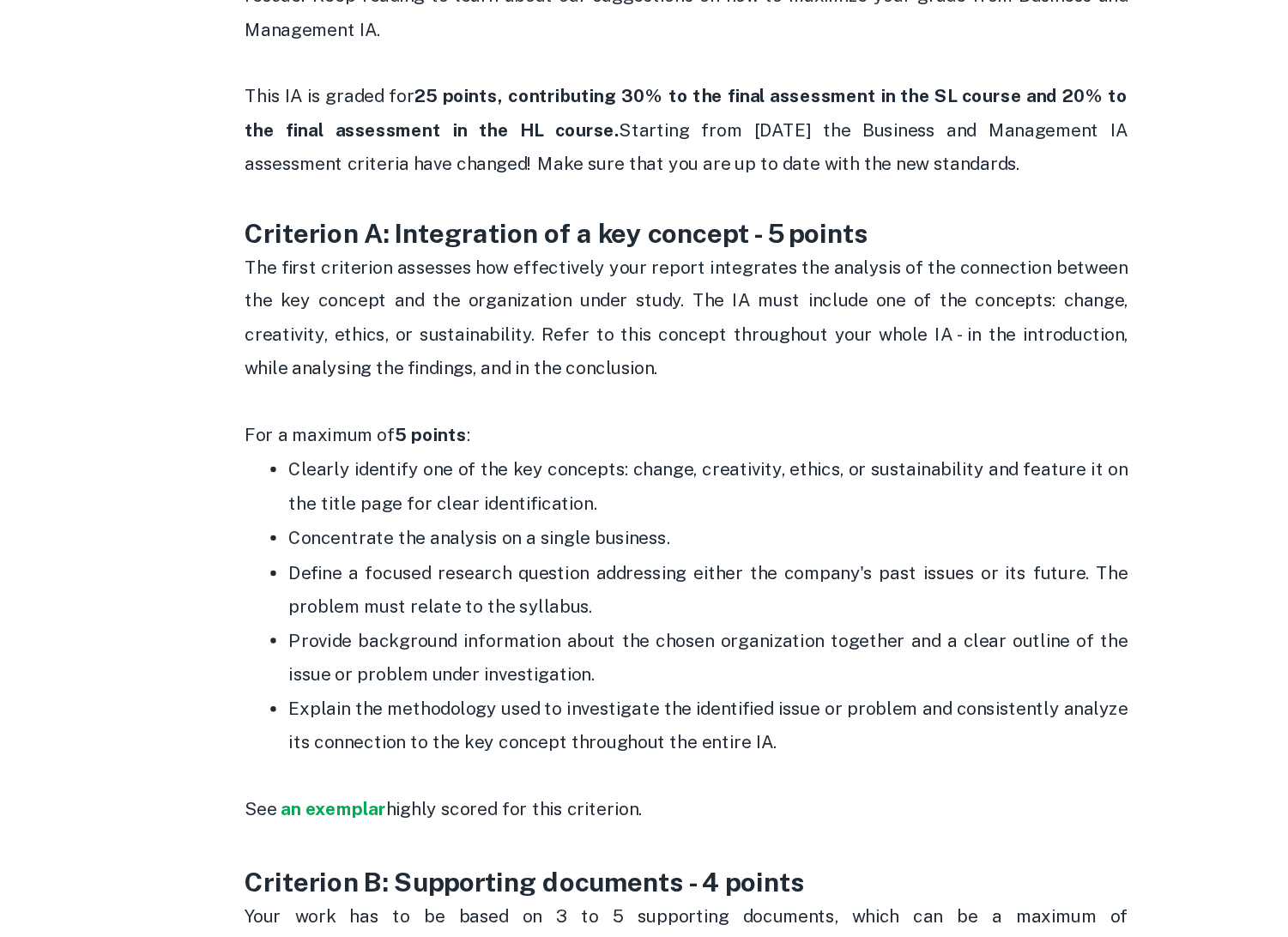
click at [685, 752] on span "Explain the methodology used to investigate the identified issue or problem and…" at bounding box center [663, 770] width 655 height 42
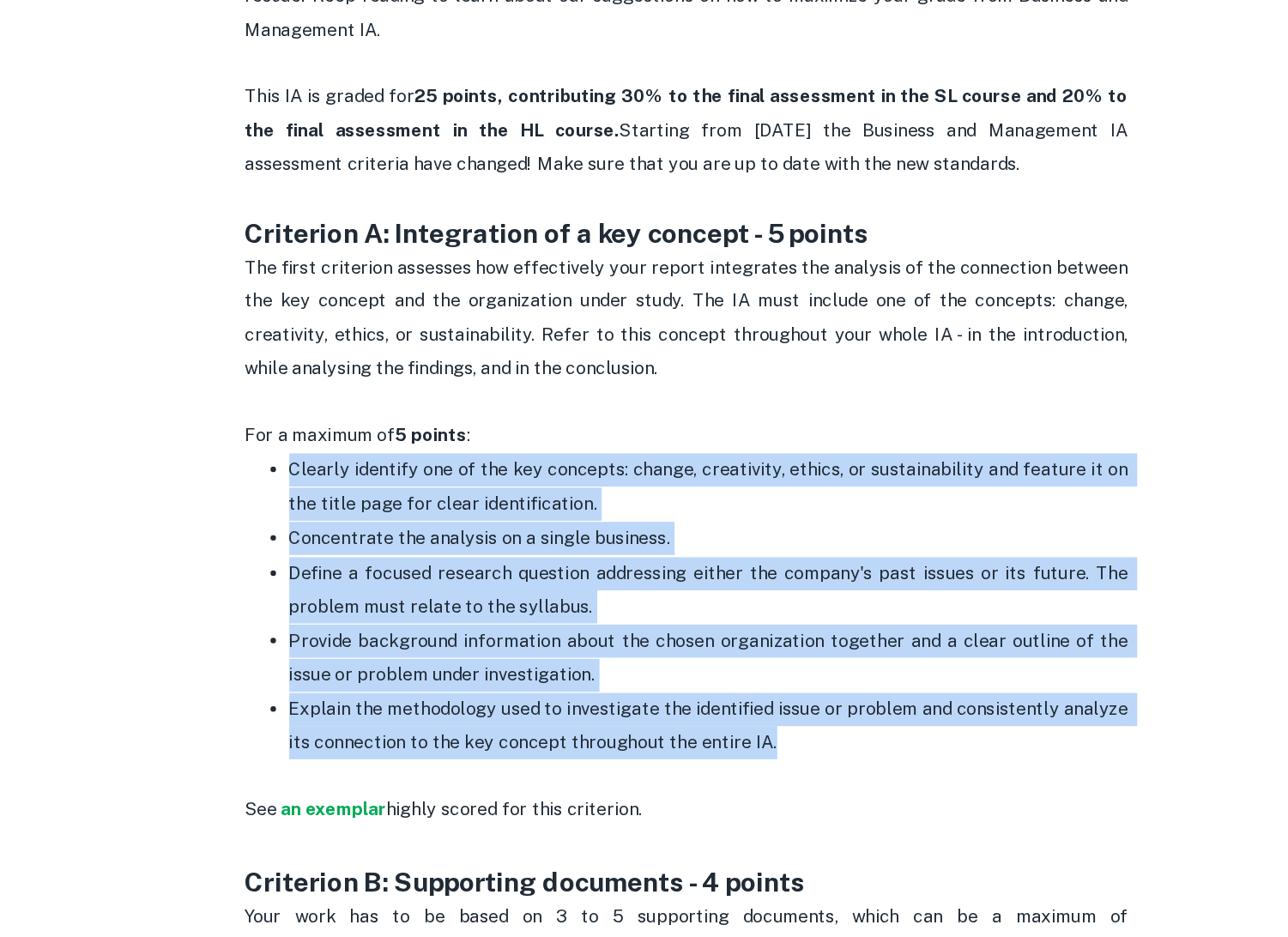
drag, startPoint x: 729, startPoint y: 758, endPoint x: 314, endPoint y: 552, distance: 463.3
click at [314, 559] on ul "Clearly identify one of the key concepts: change, creativity, ethics, or sustai…" at bounding box center [644, 691] width 686 height 265
copy ul "Clearly identify one of the key concepts: change, creativity, ethics, or sustai…"
